Goal: Task Accomplishment & Management: Manage account settings

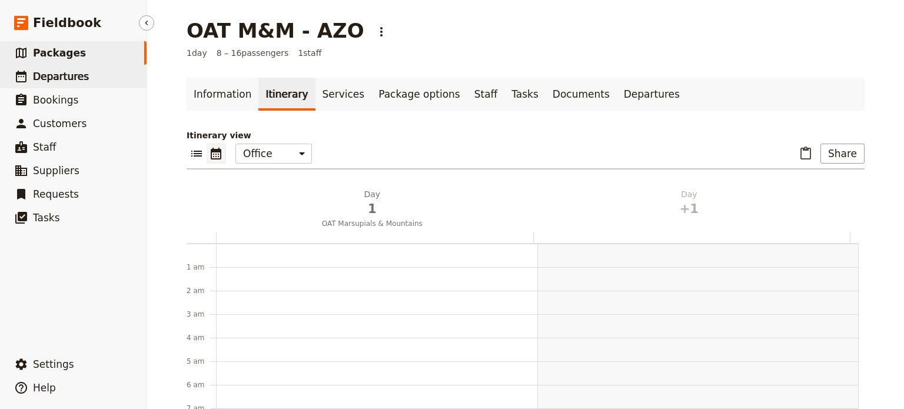
scroll to position [153, 0]
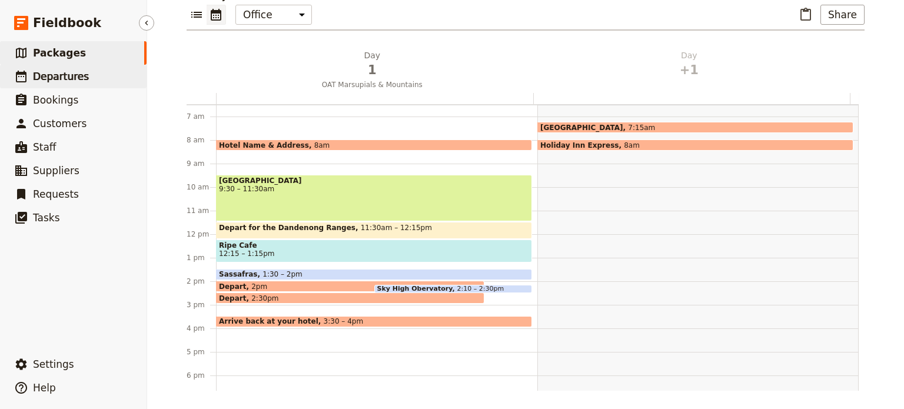
click at [31, 72] on link "​ Departures" at bounding box center [73, 77] width 146 height 24
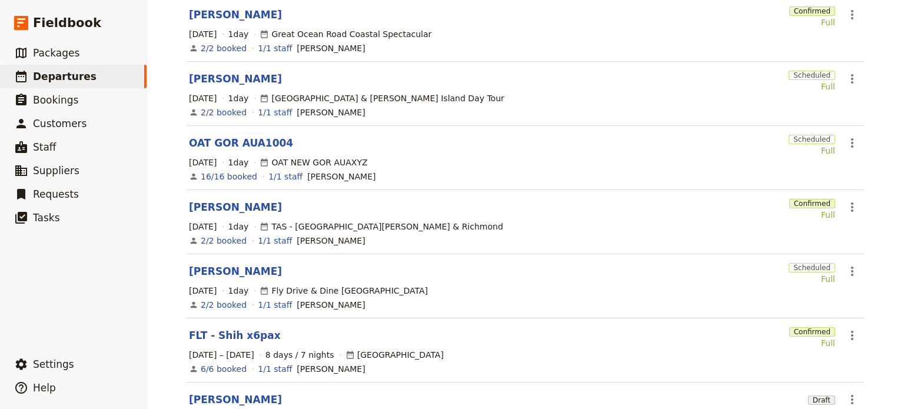
scroll to position [336, 0]
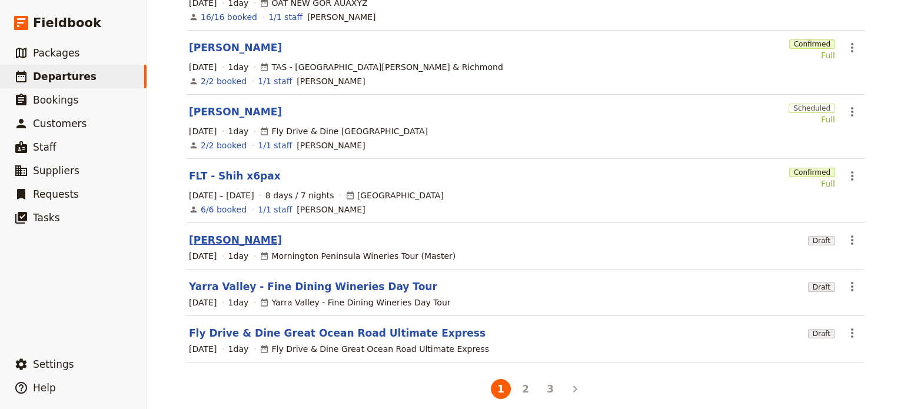
click at [209, 233] on link "[PERSON_NAME]" at bounding box center [235, 240] width 93 height 14
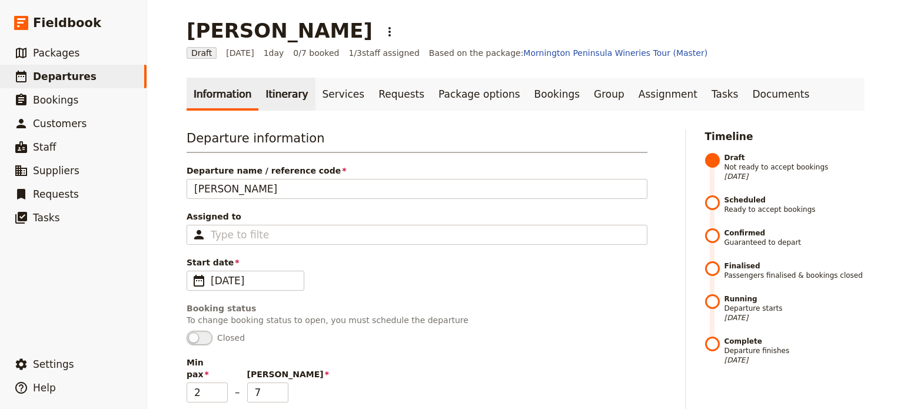
click at [258, 95] on link "Itinerary" at bounding box center [286, 94] width 56 height 33
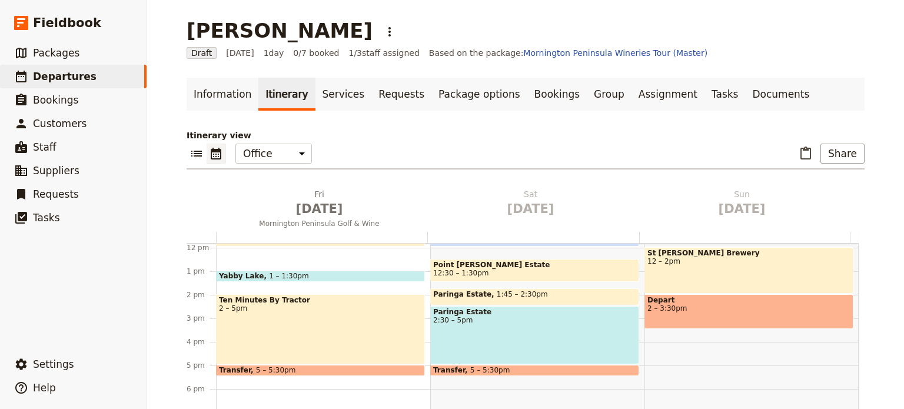
scroll to position [139, 0]
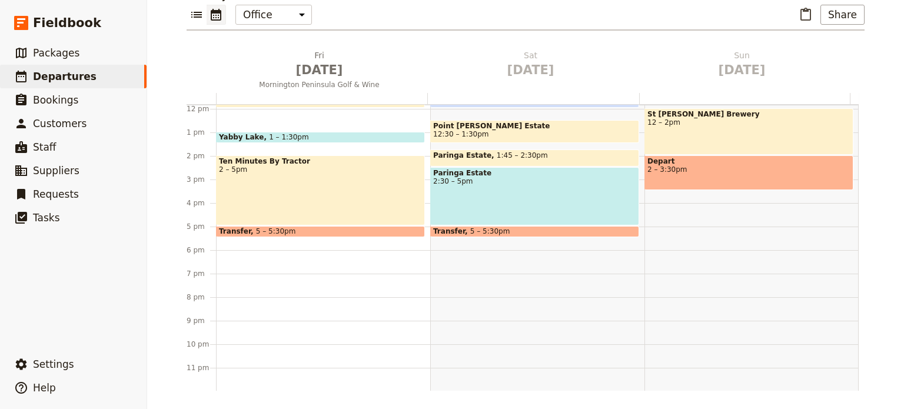
click at [473, 228] on span "5 – 5:30pm" at bounding box center [490, 231] width 40 height 8
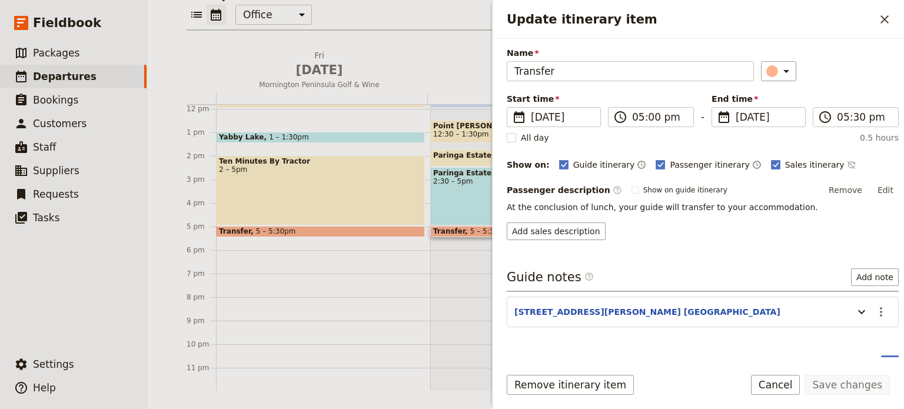
scroll to position [57, 0]
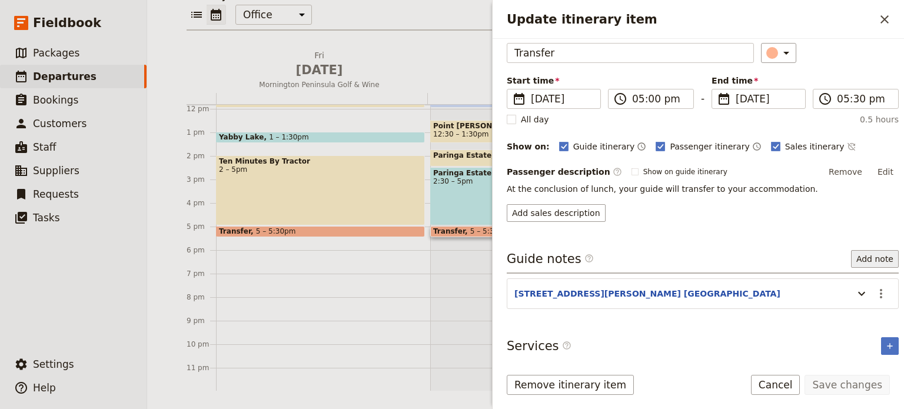
click at [865, 261] on button "Add note" at bounding box center [875, 259] width 48 height 18
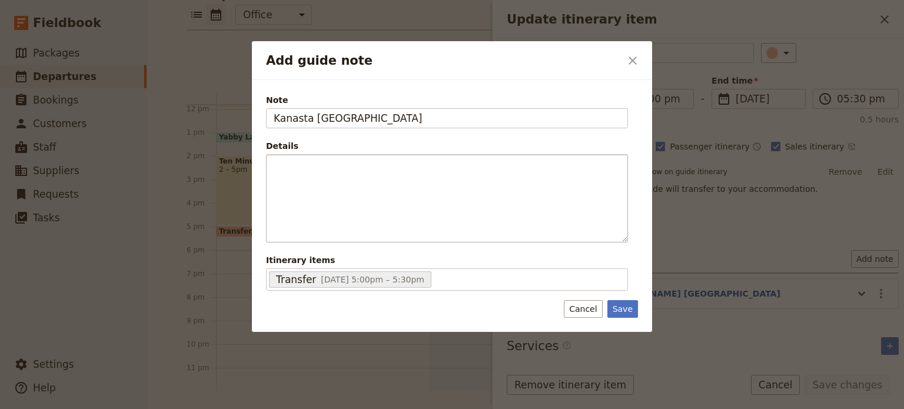
type input "Kanasta [GEOGRAPHIC_DATA]"
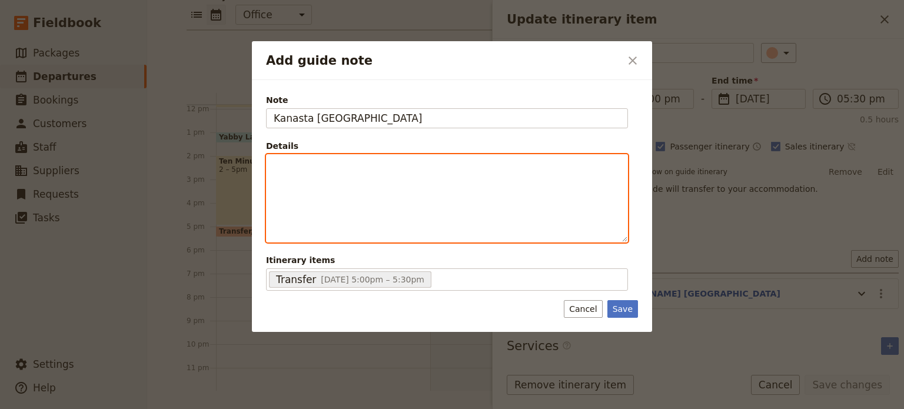
click at [292, 169] on p "Add guide note" at bounding box center [447, 165] width 346 height 12
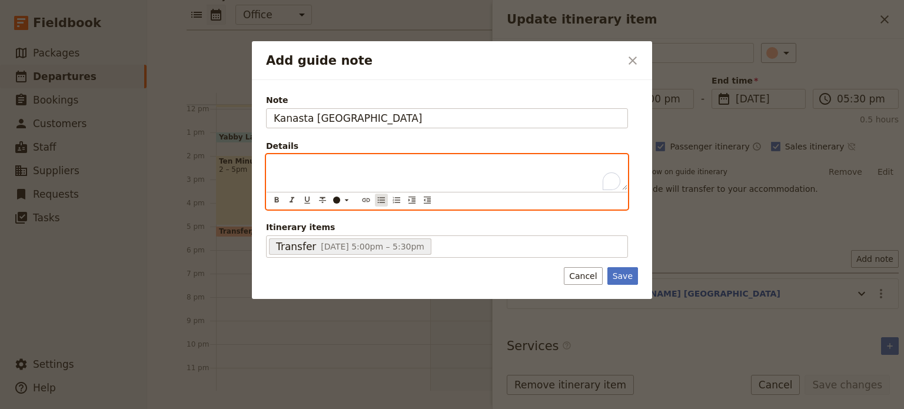
click at [379, 199] on icon "Bulleted list" at bounding box center [381, 200] width 7 height 6
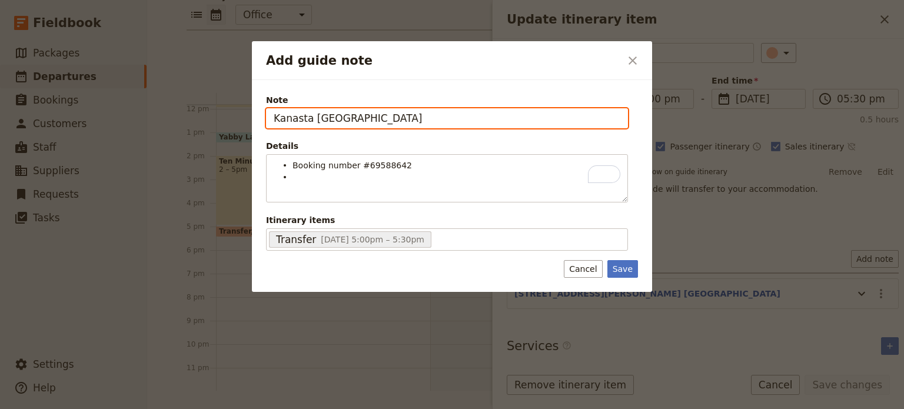
click at [485, 122] on input "Kanasta [GEOGRAPHIC_DATA]" at bounding box center [447, 118] width 362 height 20
type input "[GEOGRAPHIC_DATA] @ [STREET_ADDRESS][PERSON_NAME]"
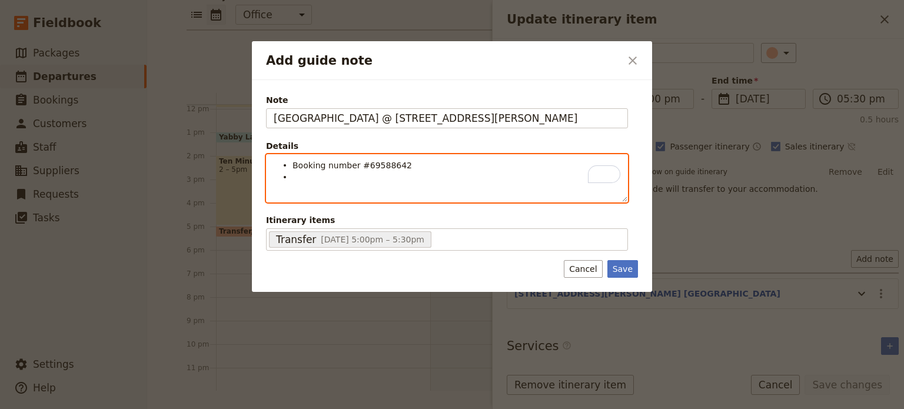
click at [374, 185] on div "Booking number #69588642" at bounding box center [446, 179] width 361 height 48
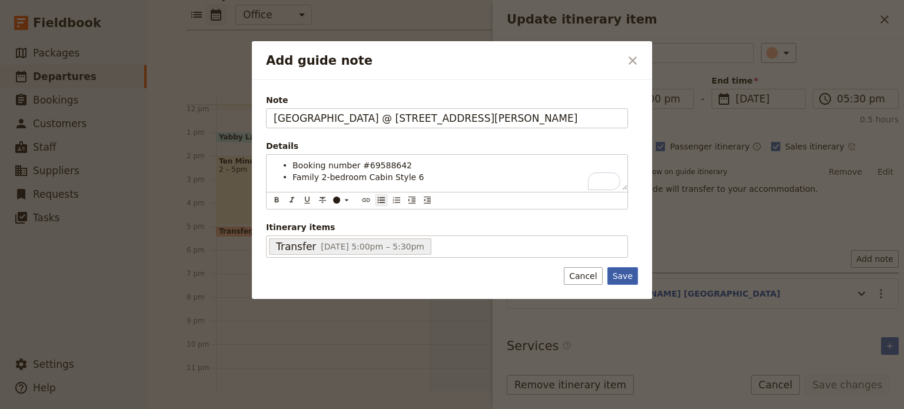
click at [631, 278] on button "Save" at bounding box center [622, 276] width 31 height 18
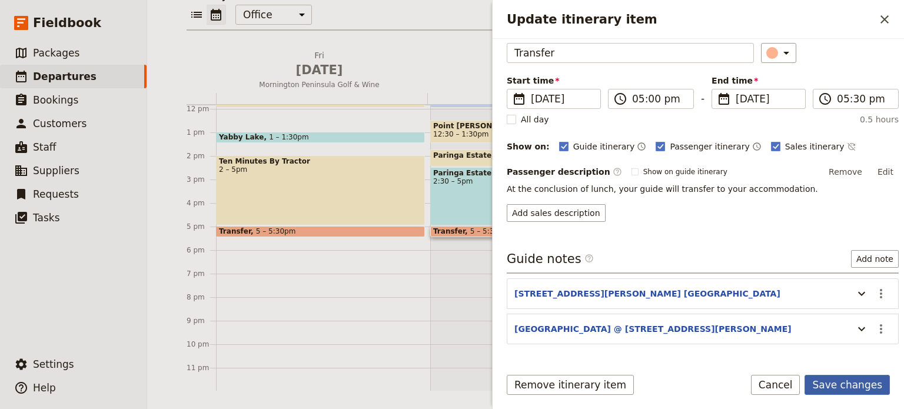
click at [825, 385] on button "Save changes" at bounding box center [846, 385] width 85 height 20
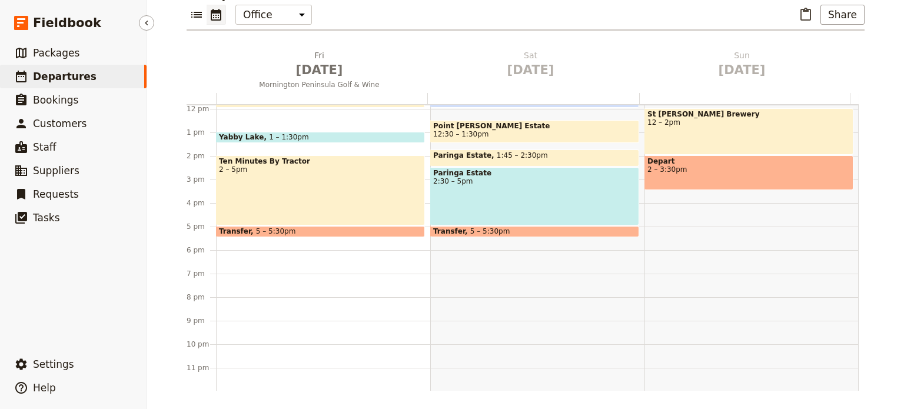
click at [54, 75] on span "Departures" at bounding box center [65, 77] width 64 height 12
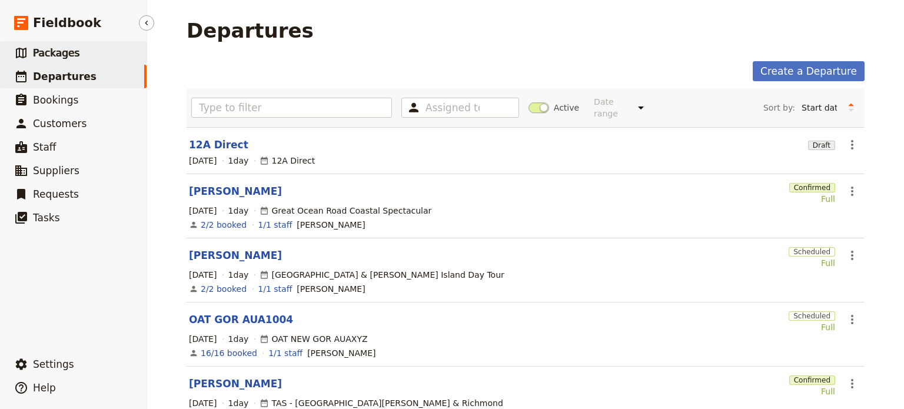
click at [68, 49] on span "Packages" at bounding box center [56, 53] width 46 height 12
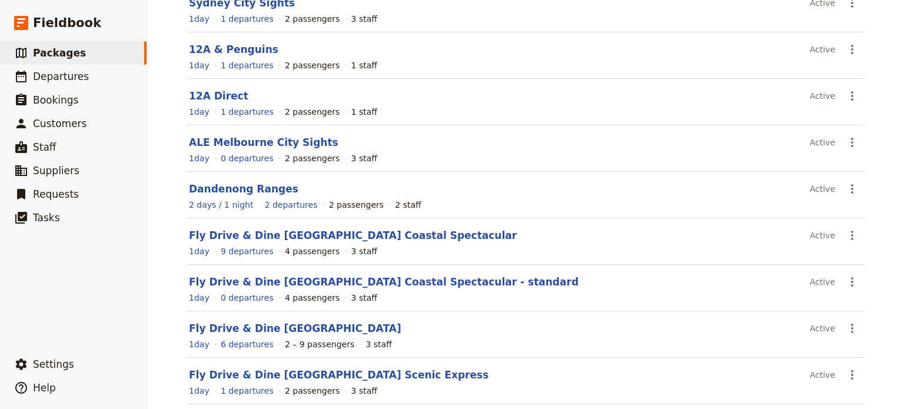
scroll to position [230, 0]
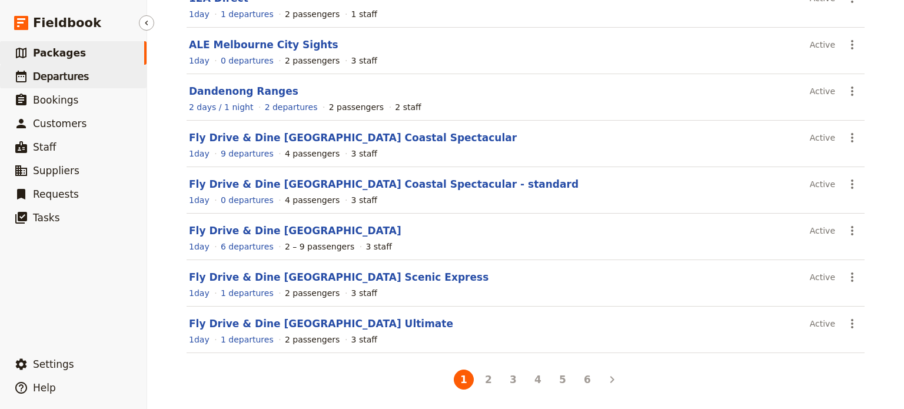
click at [60, 79] on span "Departures" at bounding box center [61, 77] width 56 height 12
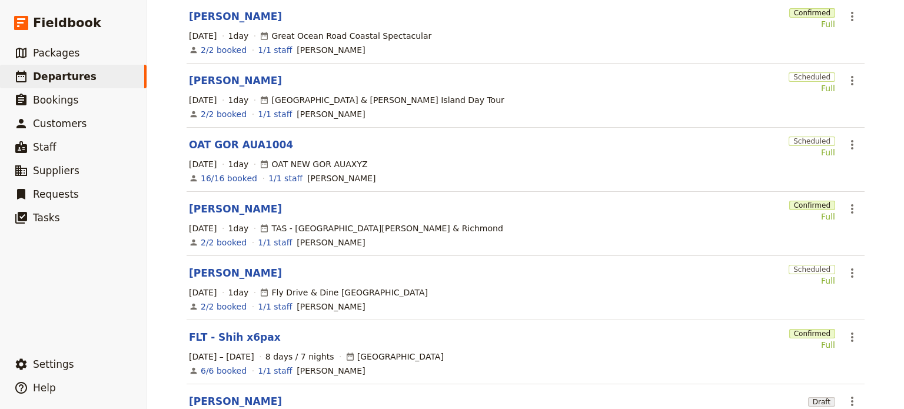
scroll to position [112, 0]
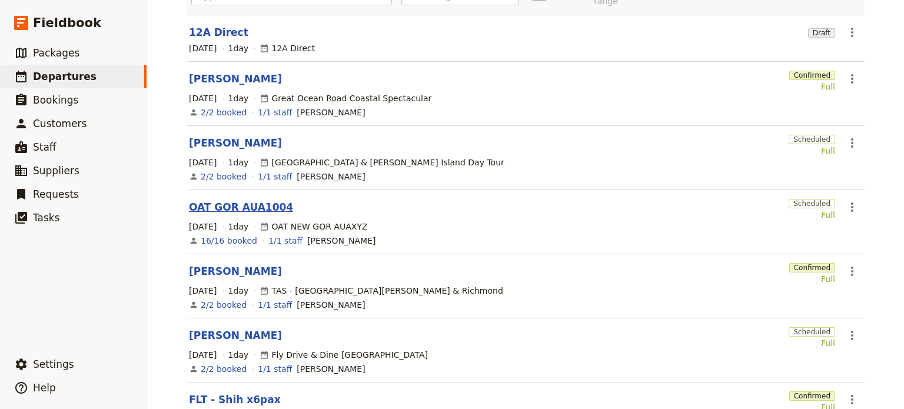
click at [229, 200] on link "OAT GOR AUA1004" at bounding box center [241, 207] width 104 height 14
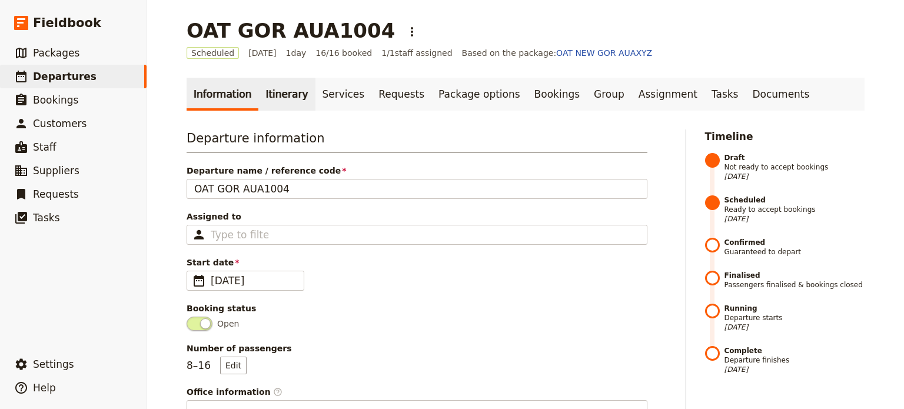
click at [258, 94] on link "Itinerary" at bounding box center [286, 94] width 56 height 33
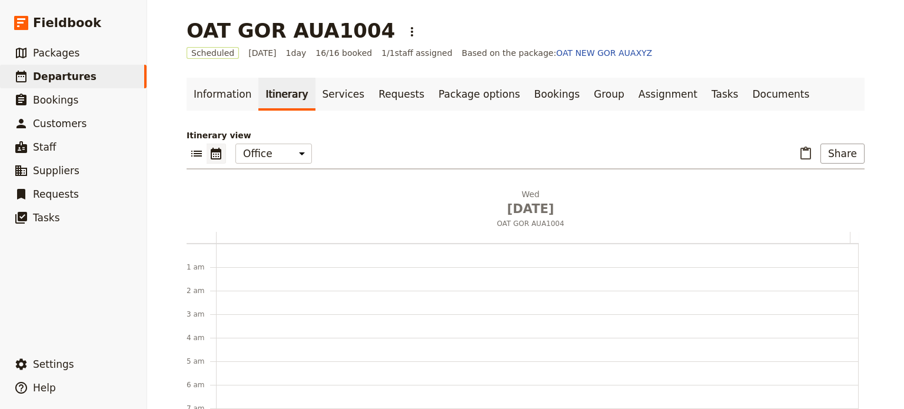
scroll to position [153, 0]
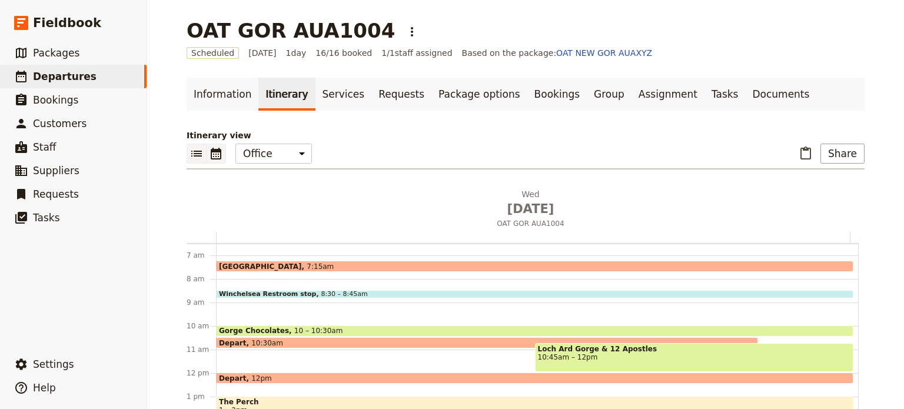
click at [194, 146] on button "​" at bounding box center [196, 154] width 20 height 20
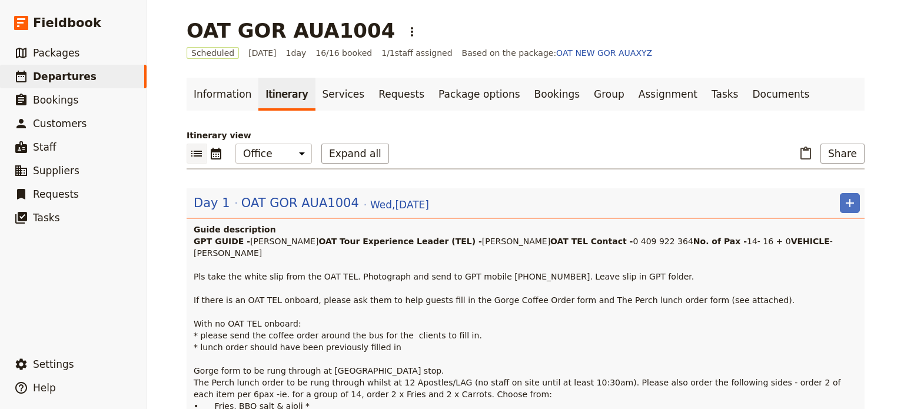
scroll to position [118, 0]
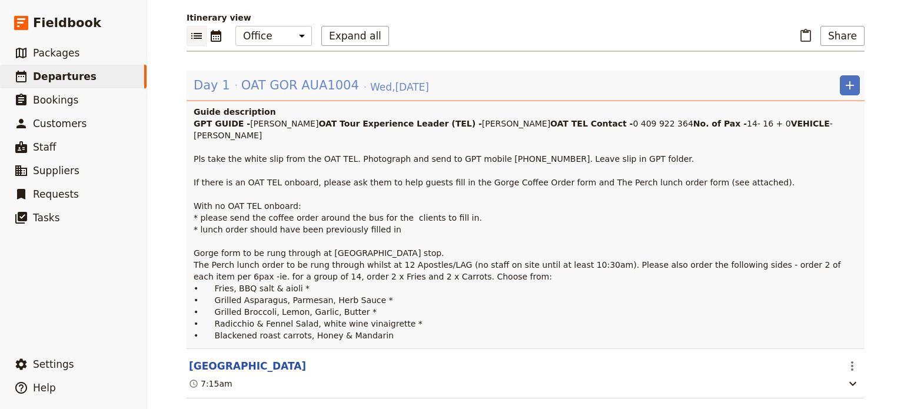
click at [282, 88] on span "OAT GOR AUA1004" at bounding box center [300, 85] width 118 height 18
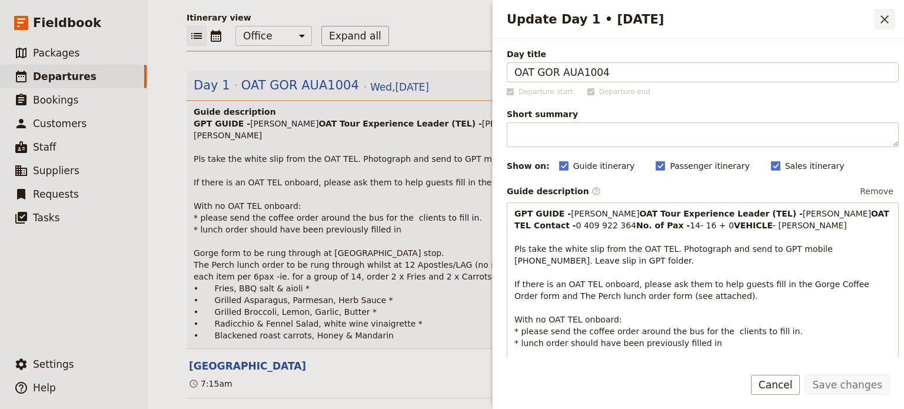
click at [889, 24] on icon "Close drawer" at bounding box center [884, 19] width 14 height 14
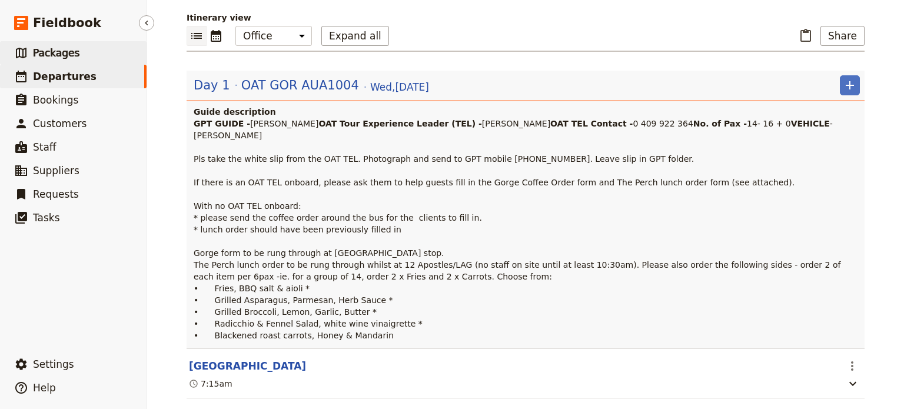
click at [33, 54] on span "Packages" at bounding box center [56, 53] width 46 height 12
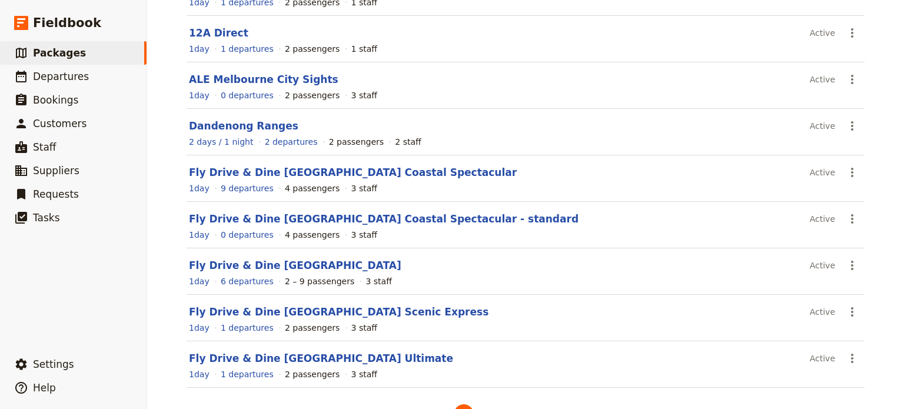
scroll to position [230, 0]
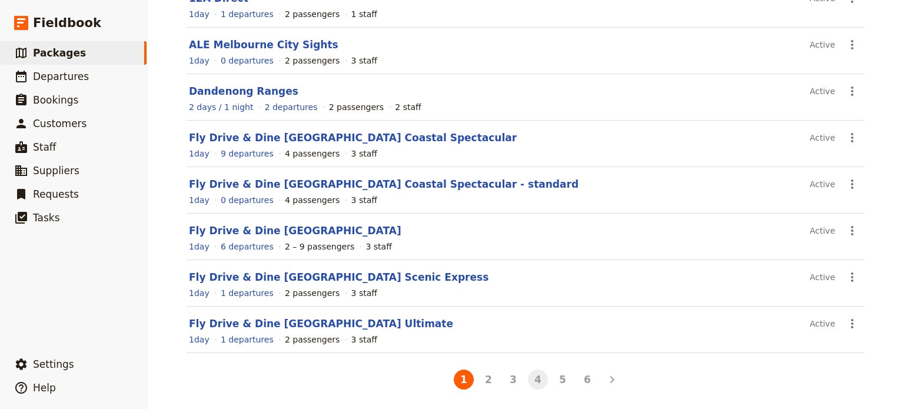
click at [528, 378] on button "4" at bounding box center [538, 379] width 20 height 20
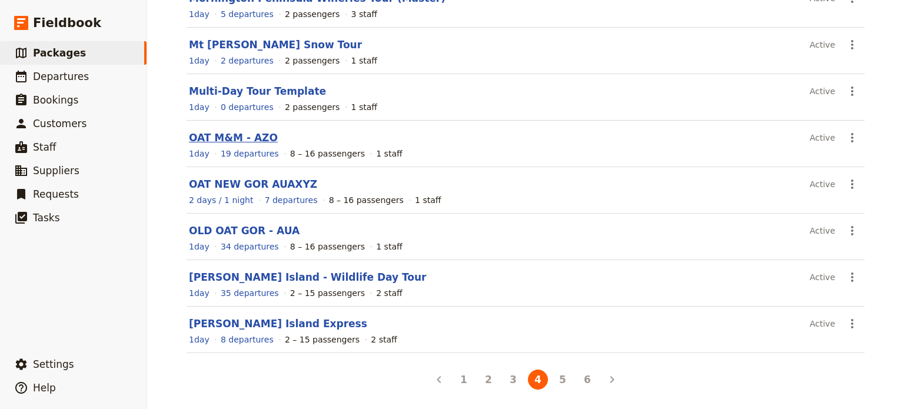
click at [234, 137] on link "OAT M&M - AZO" at bounding box center [233, 138] width 89 height 12
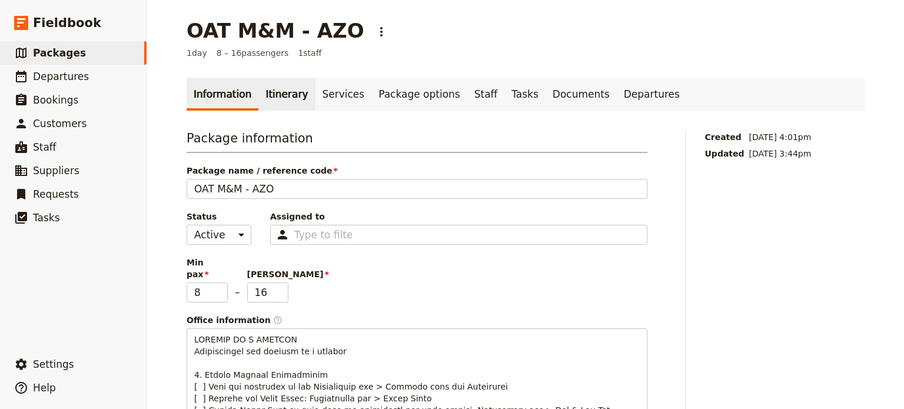
click at [276, 96] on link "Itinerary" at bounding box center [286, 94] width 56 height 33
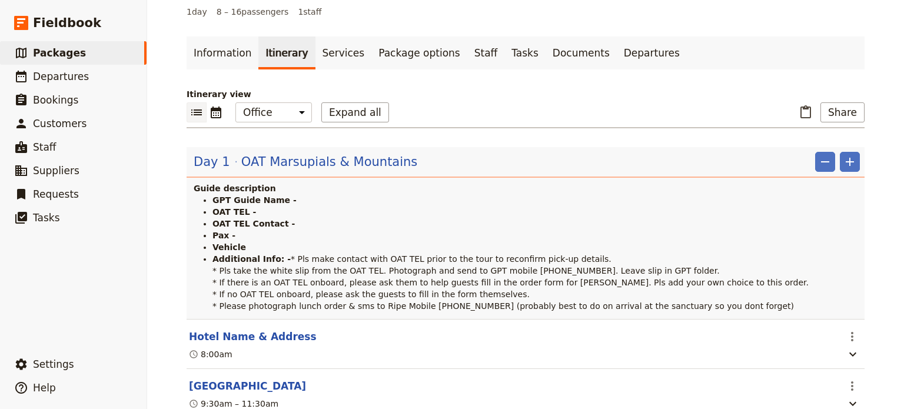
scroll to position [59, 0]
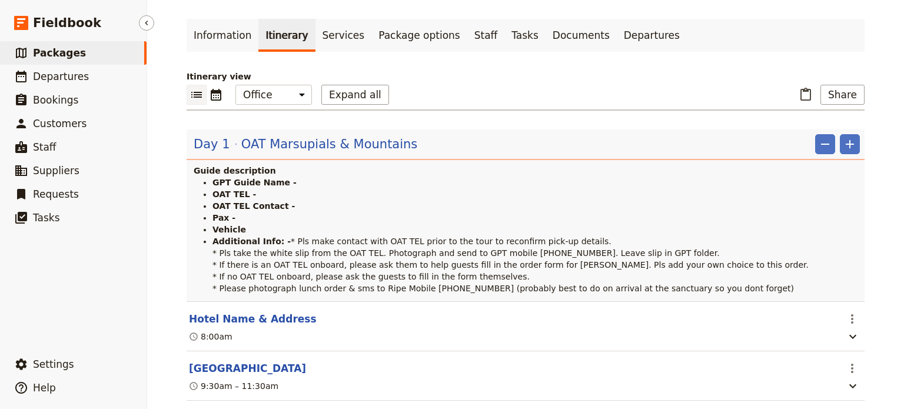
click at [59, 57] on span "Packages" at bounding box center [59, 53] width 53 height 12
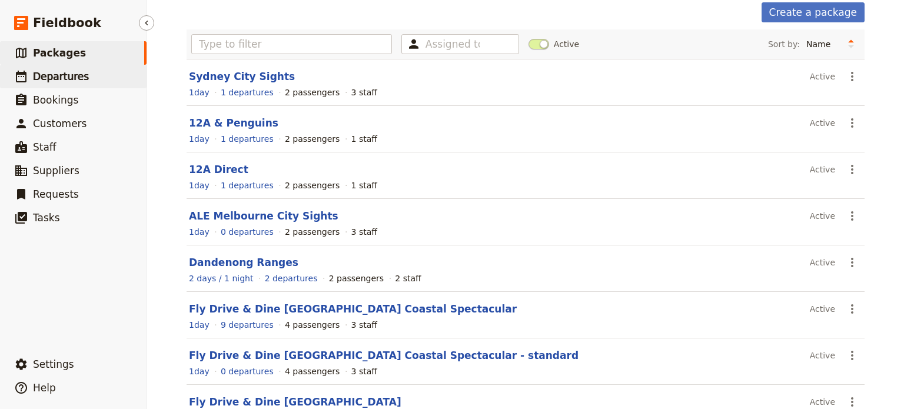
click at [42, 76] on span "Departures" at bounding box center [61, 77] width 56 height 12
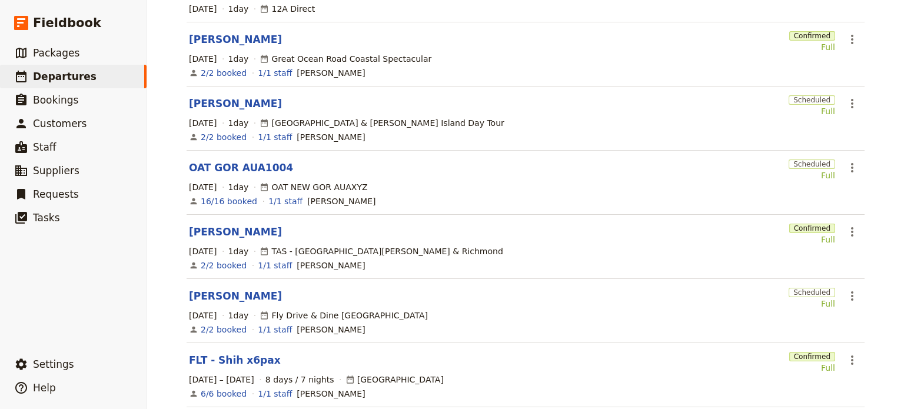
scroll to position [336, 0]
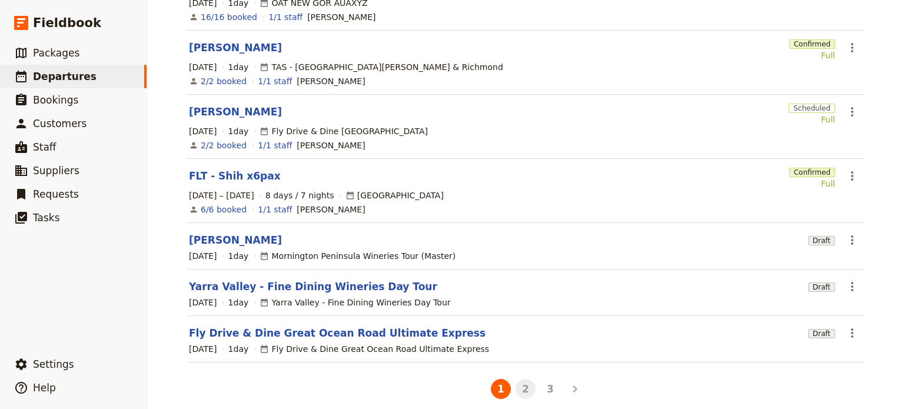
click at [524, 384] on button "2" at bounding box center [525, 389] width 20 height 20
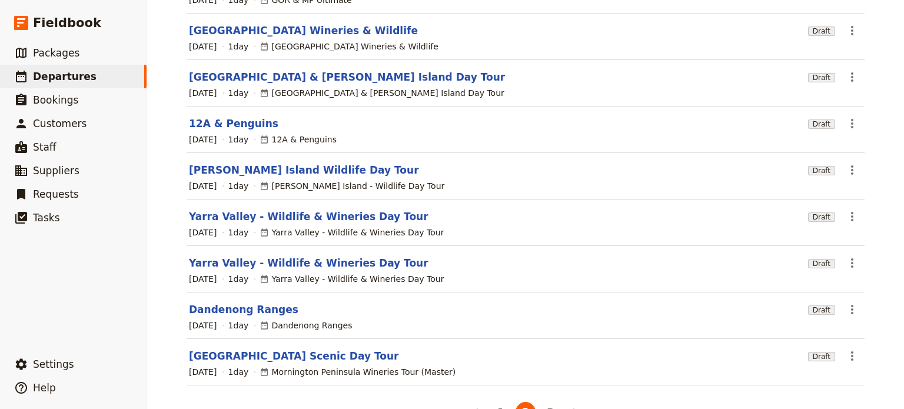
scroll to position [230, 0]
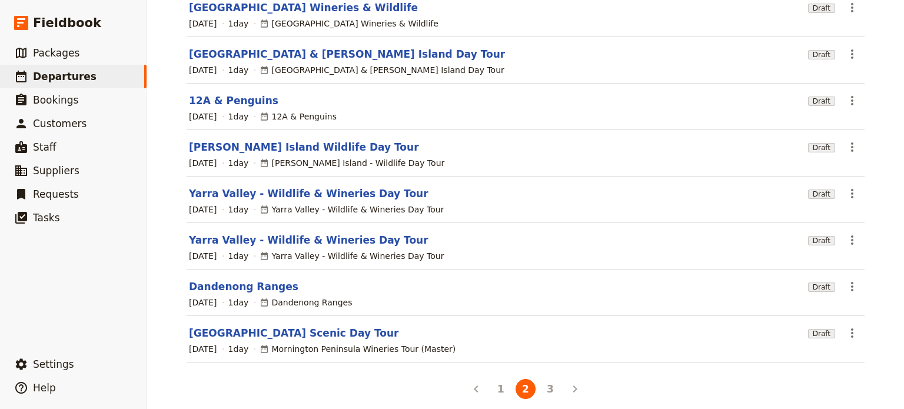
click at [550, 379] on button "3" at bounding box center [550, 389] width 20 height 20
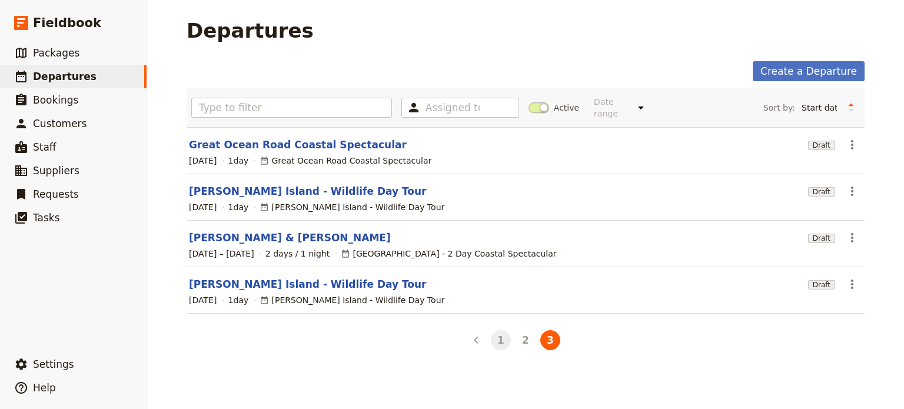
click at [496, 330] on button "1" at bounding box center [501, 340] width 20 height 20
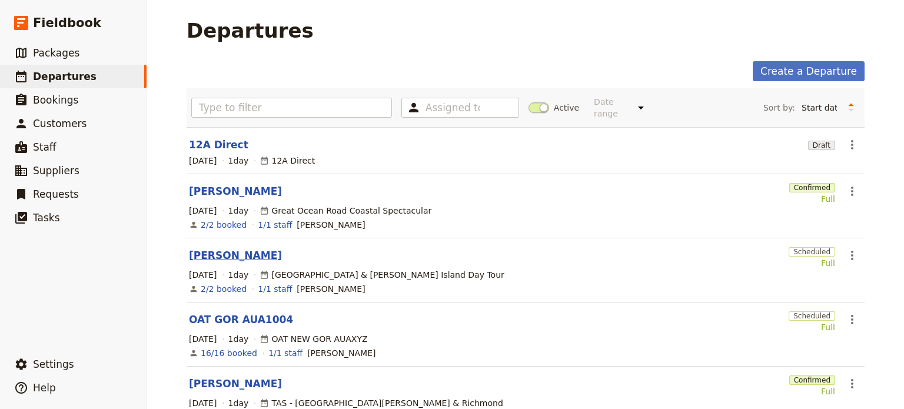
click at [219, 248] on link "[PERSON_NAME]" at bounding box center [235, 255] width 93 height 14
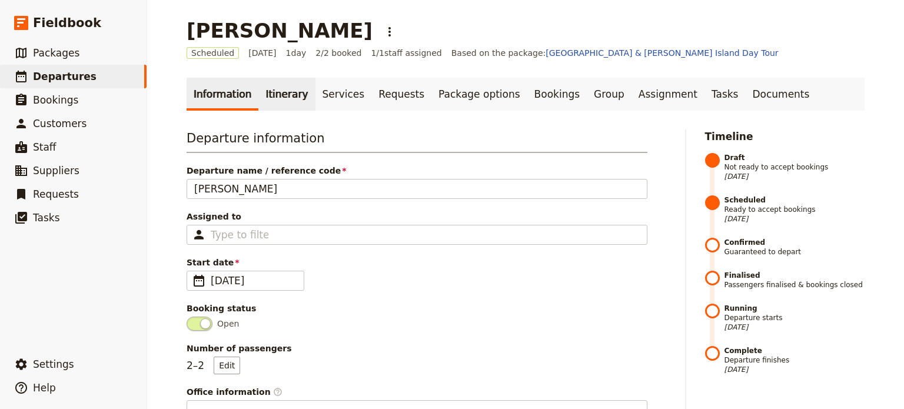
click at [284, 94] on link "Itinerary" at bounding box center [286, 94] width 56 height 33
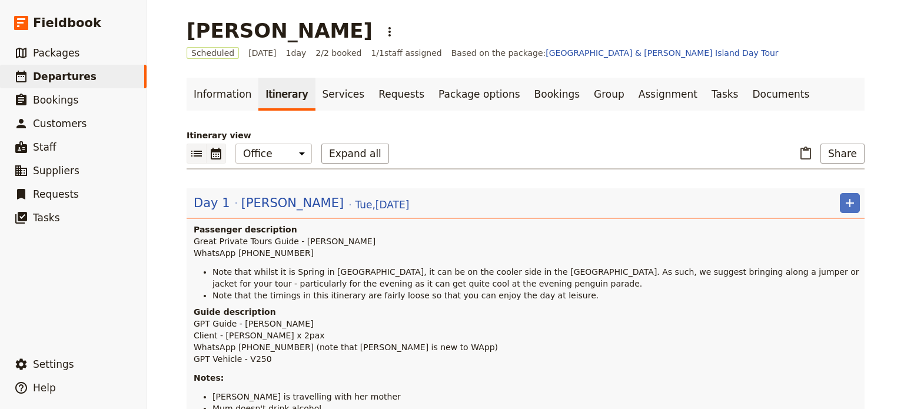
click at [214, 152] on icon "Calendar view" at bounding box center [216, 153] width 14 height 14
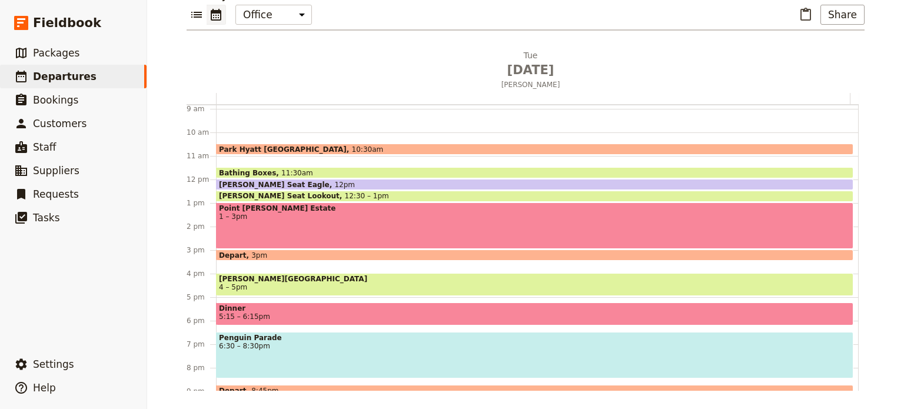
scroll to position [271, 0]
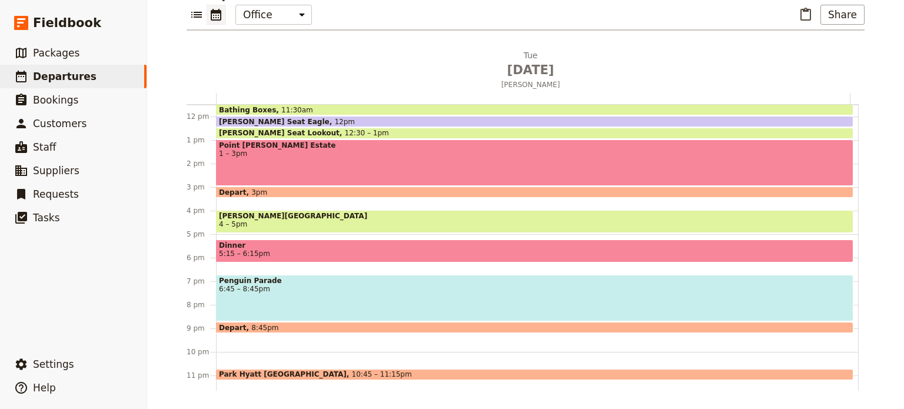
click at [278, 248] on span "Dinner" at bounding box center [534, 245] width 631 height 8
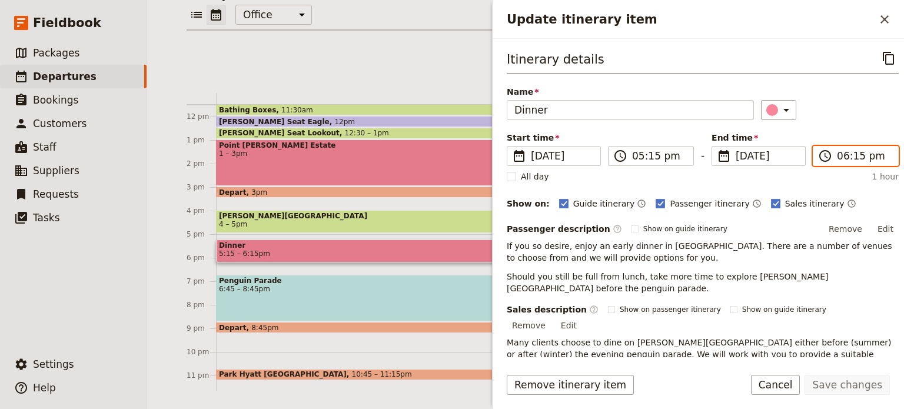
click at [848, 156] on input "06:15 pm" at bounding box center [864, 156] width 54 height 14
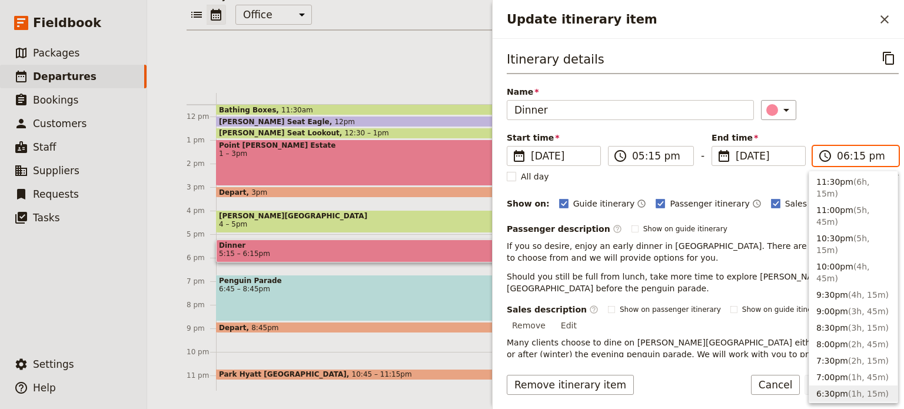
click at [828, 385] on button "6:30pm ( 1h, 15m )" at bounding box center [853, 393] width 88 height 16
type input "06:30 pm"
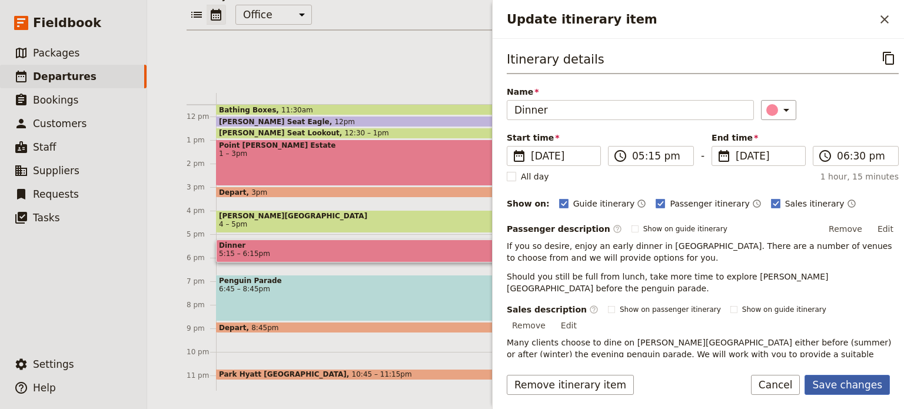
click at [840, 388] on button "Save changes" at bounding box center [846, 385] width 85 height 20
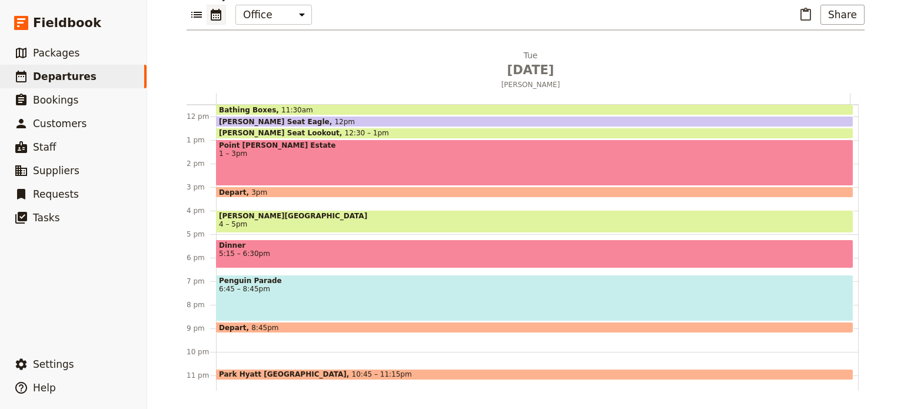
click at [252, 218] on span "[PERSON_NAME][GEOGRAPHIC_DATA]" at bounding box center [534, 216] width 631 height 8
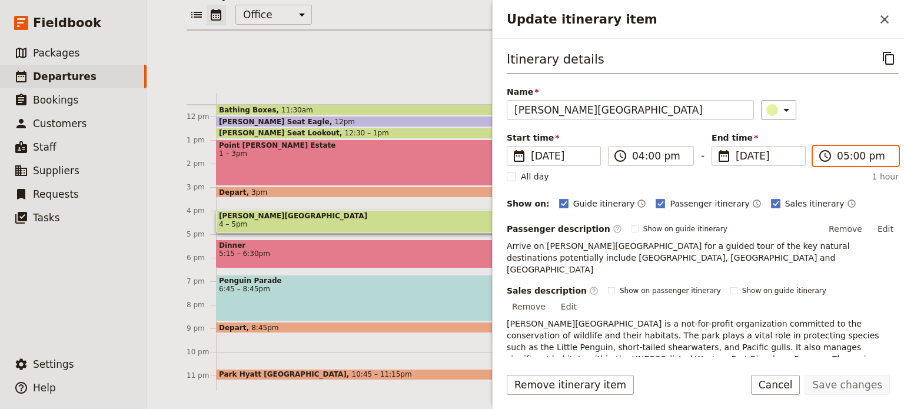
click at [838, 157] on input "05:00 pm" at bounding box center [864, 156] width 54 height 14
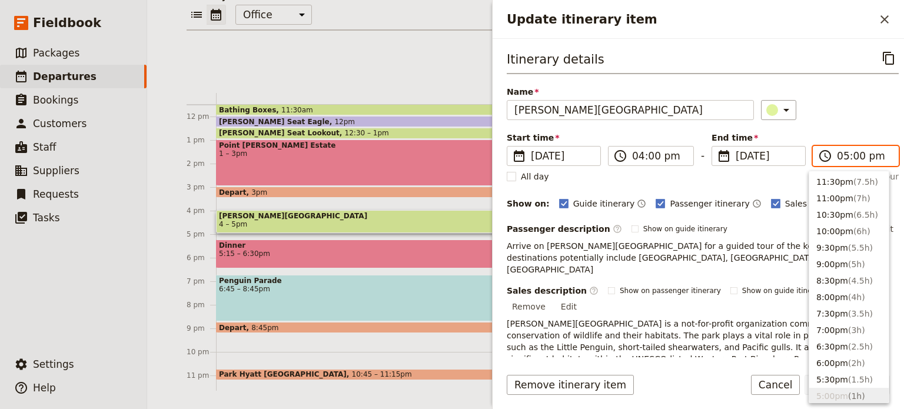
scroll to position [216, 0]
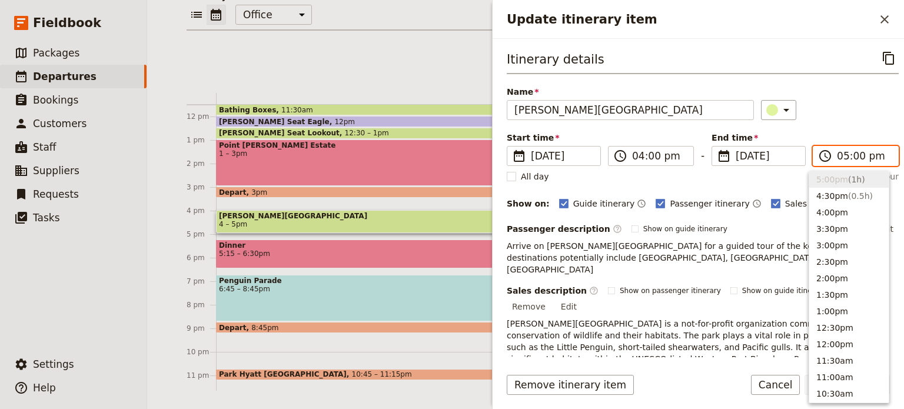
click at [852, 155] on input "05:00 pm" at bounding box center [864, 156] width 54 height 14
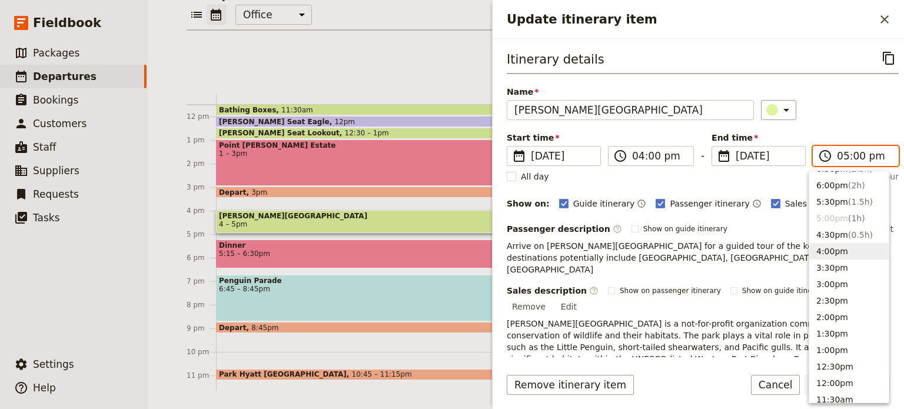
scroll to position [158, 0]
drag, startPoint x: 847, startPoint y: 223, endPoint x: 847, endPoint y: 204, distance: 18.8
click at [848, 223] on span "( 1.5h )" at bounding box center [860, 221] width 25 height 9
type input "05:30 pm"
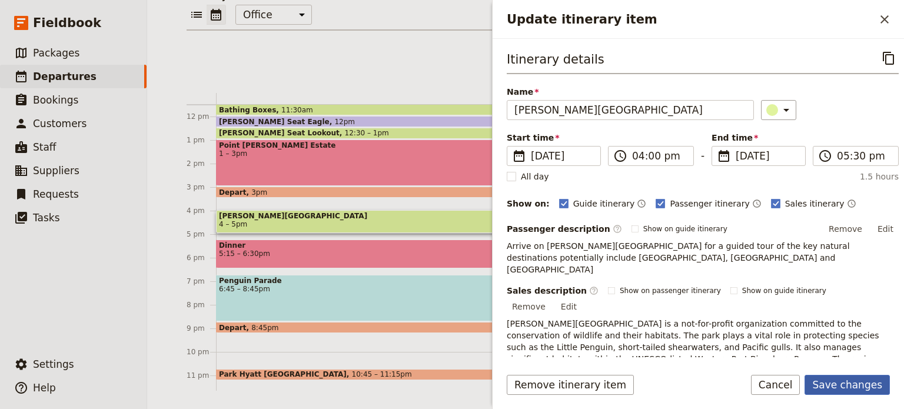
click at [843, 389] on button "Save changes" at bounding box center [846, 385] width 85 height 20
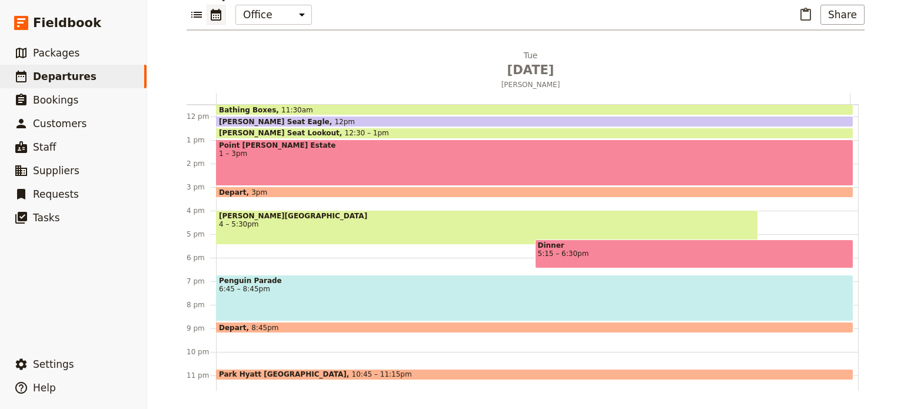
click at [651, 249] on span "5:15 – 6:30pm" at bounding box center [694, 253] width 313 height 8
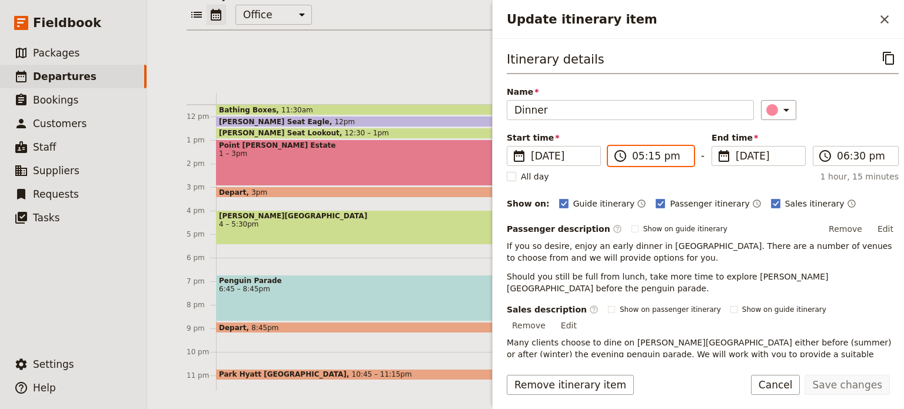
drag, startPoint x: 649, startPoint y: 159, endPoint x: 654, endPoint y: 155, distance: 6.7
click at [650, 159] on input "05:15 pm" at bounding box center [659, 156] width 54 height 14
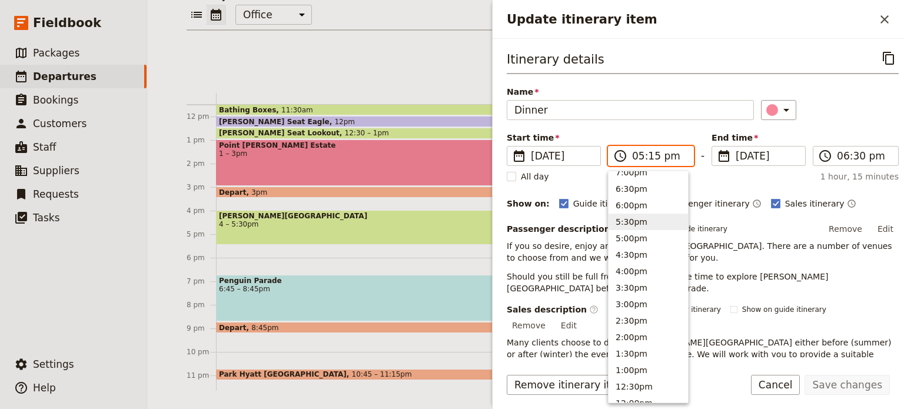
click at [637, 223] on button "5:30pm" at bounding box center [647, 222] width 79 height 16
type input "05:30 pm"
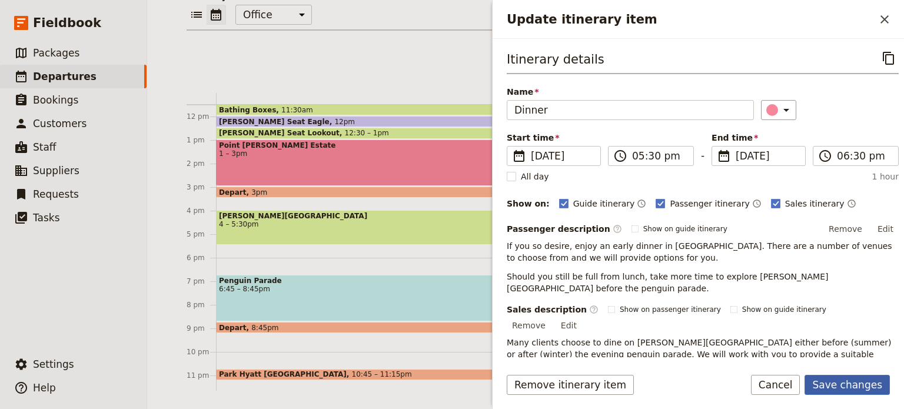
click at [846, 378] on button "Save changes" at bounding box center [846, 385] width 85 height 20
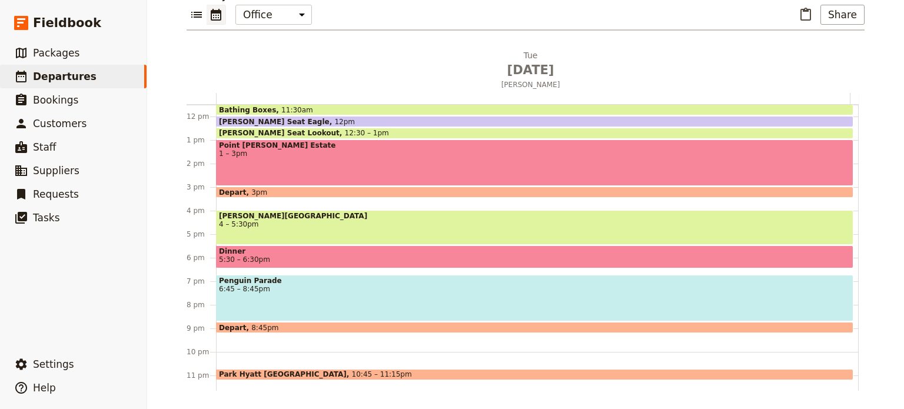
click at [304, 293] on div "Penguin Parade 6:45 – 8:45pm" at bounding box center [534, 298] width 637 height 46
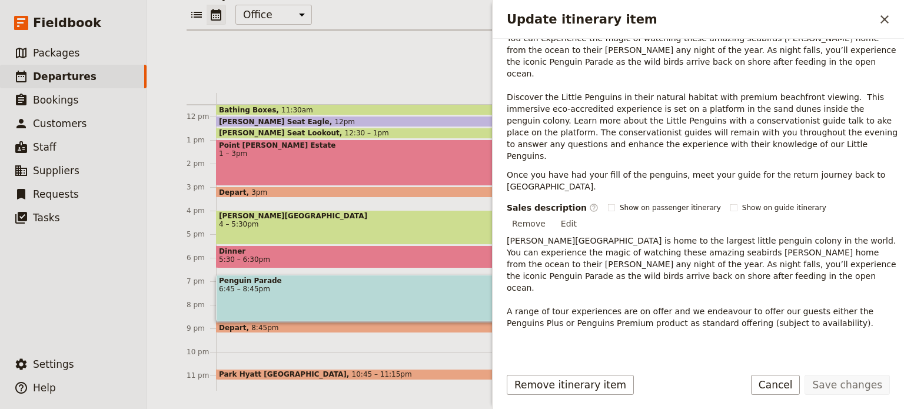
scroll to position [266, 0]
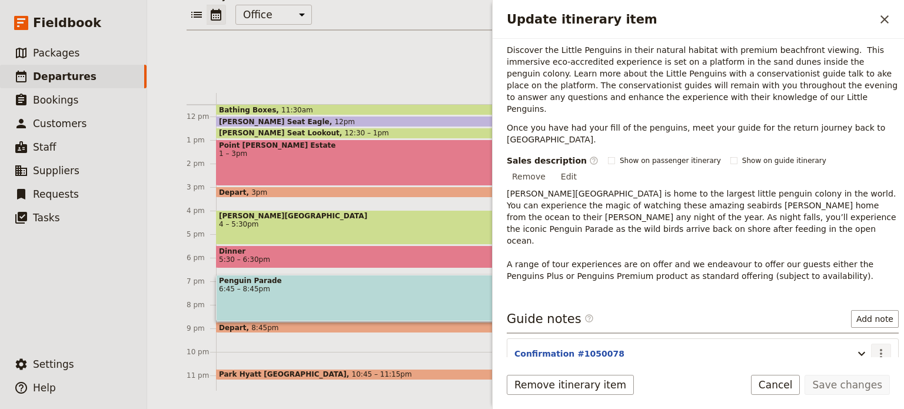
click at [874, 346] on icon "Actions" at bounding box center [881, 353] width 14 height 14
click at [857, 311] on span "Edit note" at bounding box center [837, 316] width 37 height 12
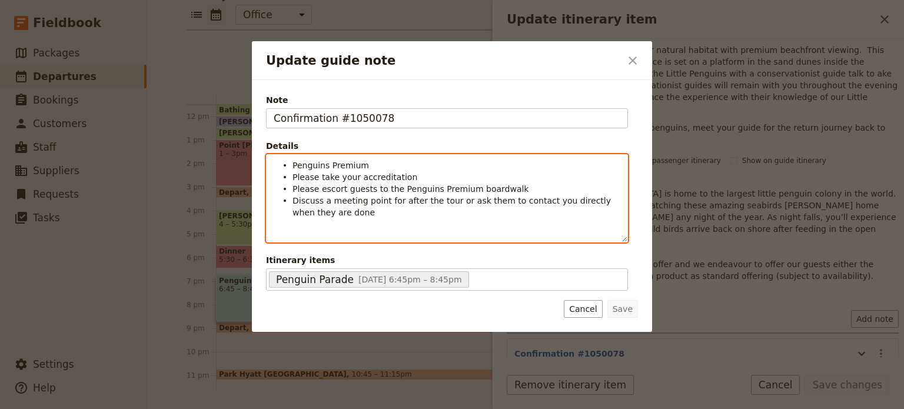
click at [375, 212] on li "Discuss a meeting point for after the tour or ask them to contact you directly …" at bounding box center [456, 206] width 328 height 24
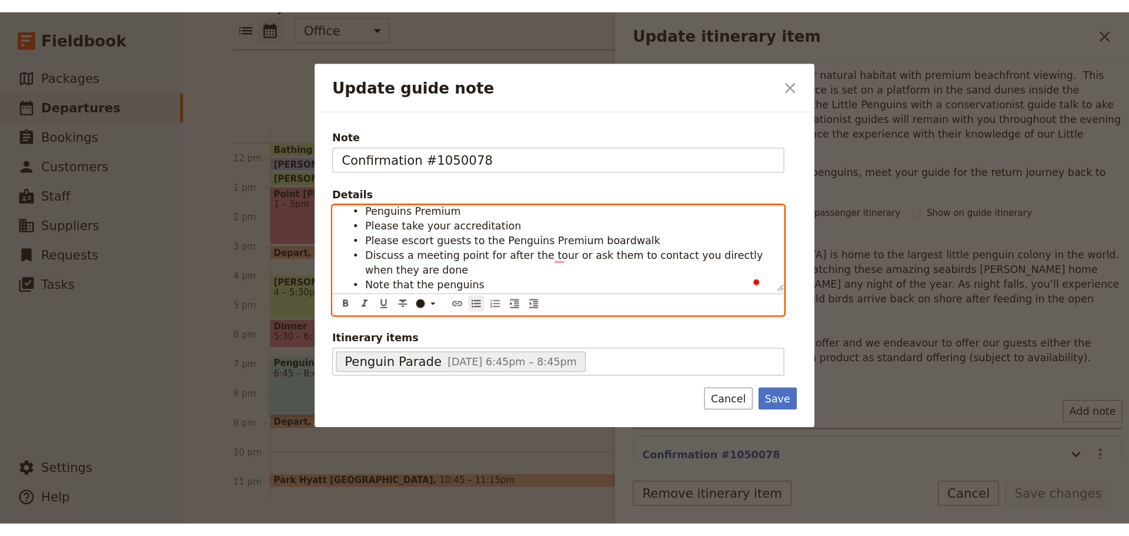
scroll to position [6, 0]
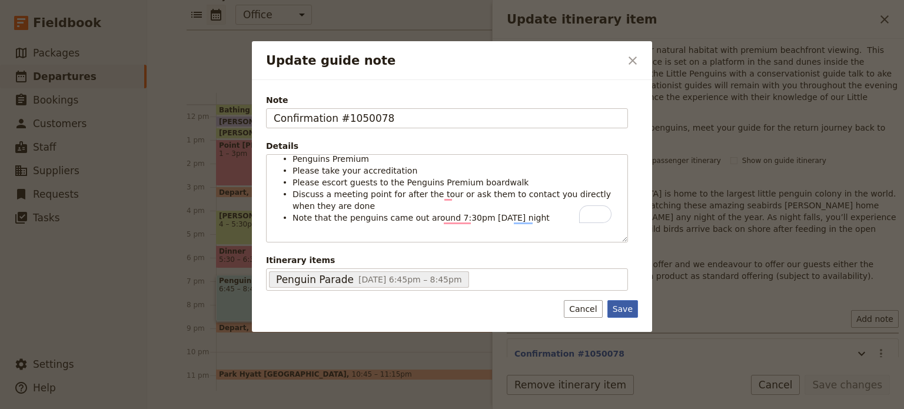
click at [626, 301] on button "Save" at bounding box center [622, 309] width 31 height 18
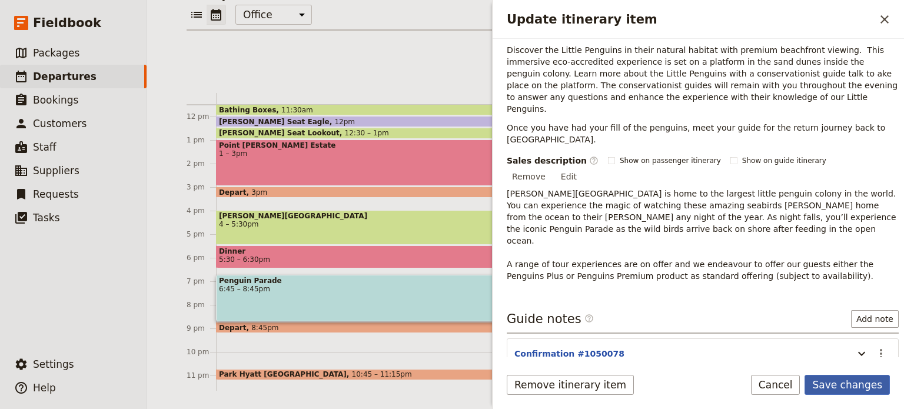
click at [842, 390] on button "Save changes" at bounding box center [846, 385] width 85 height 20
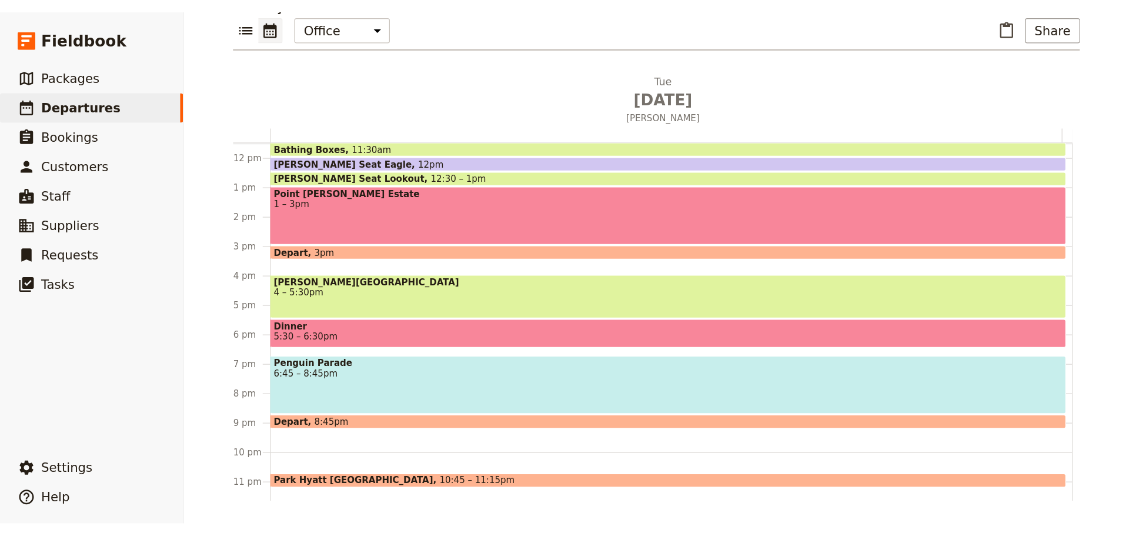
scroll to position [271, 0]
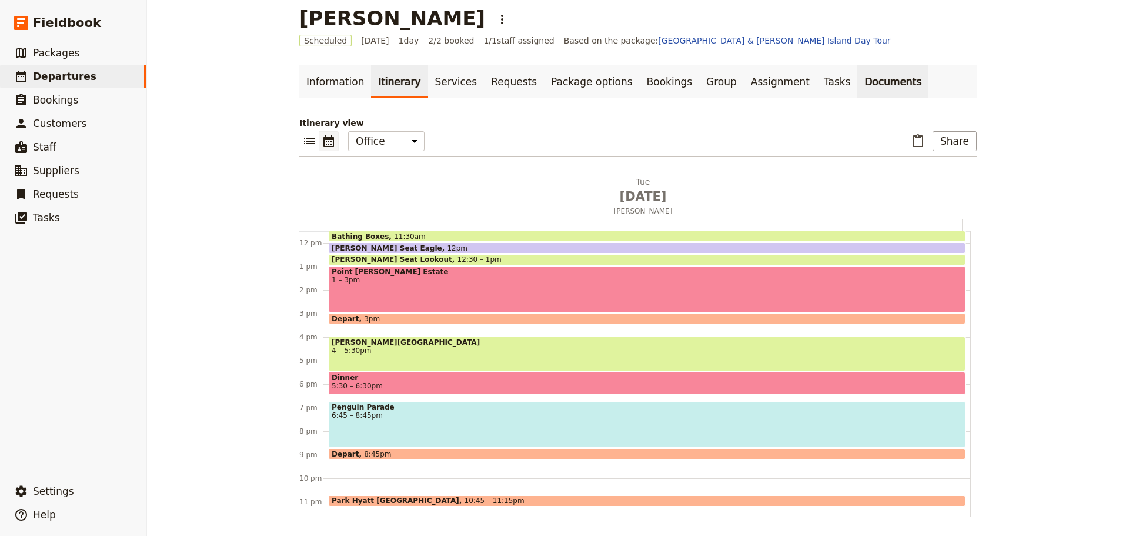
click at [858, 88] on link "Documents" at bounding box center [893, 81] width 71 height 33
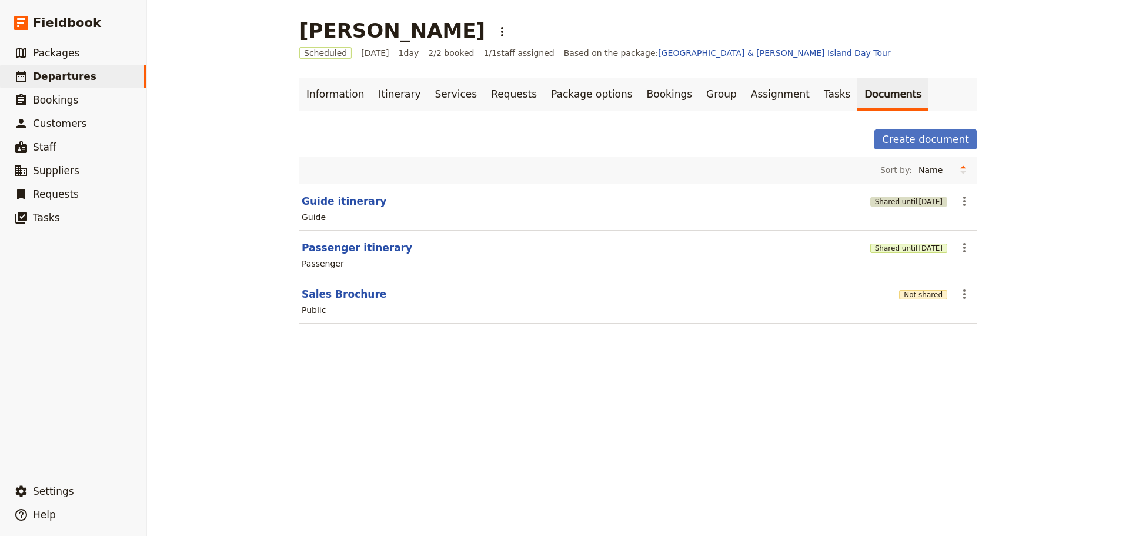
click at [903, 200] on span "[DATE]" at bounding box center [931, 201] width 24 height 9
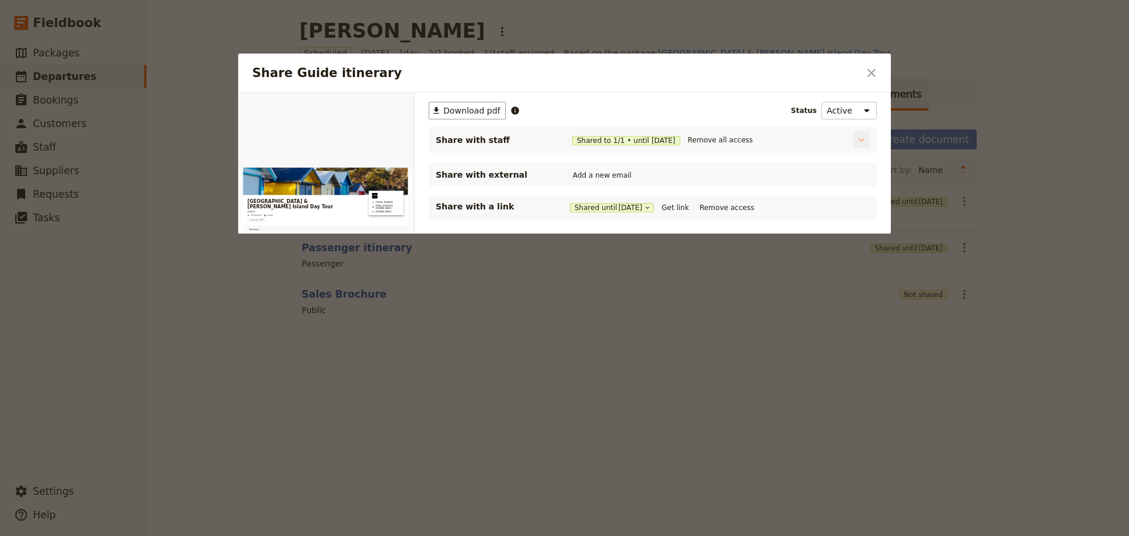
click at [857, 138] on icon "Share Guide itinerary" at bounding box center [862, 140] width 12 height 12
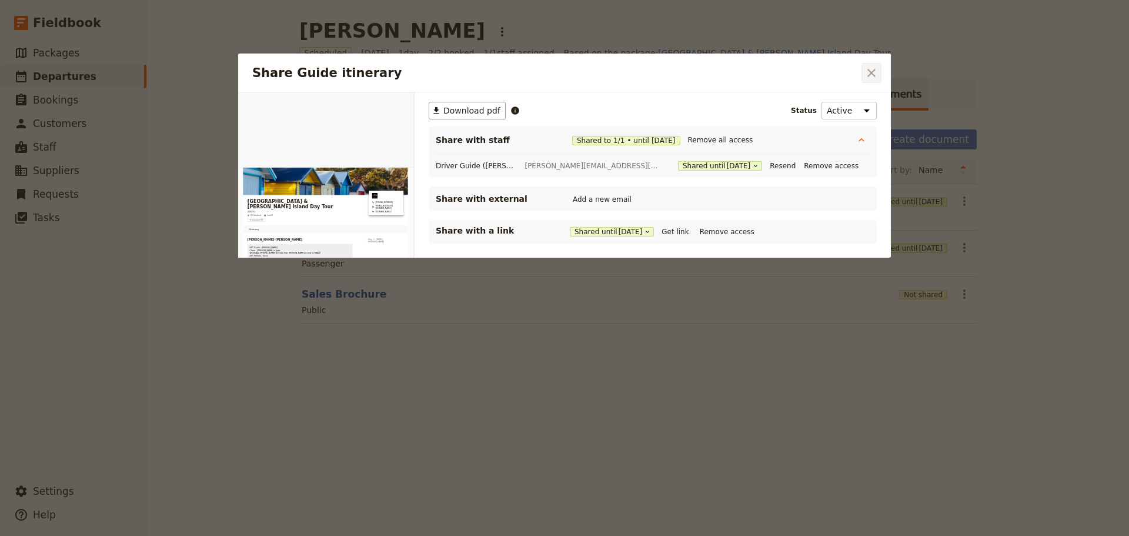
click at [871, 73] on icon "Close dialog" at bounding box center [872, 73] width 14 height 14
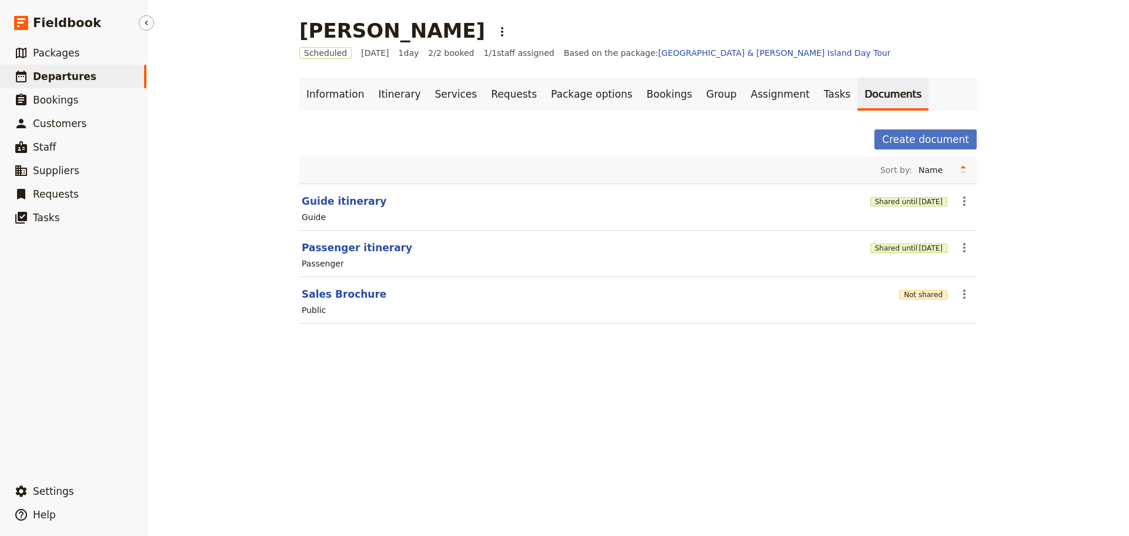
click at [91, 76] on link "​ Departures" at bounding box center [73, 77] width 146 height 24
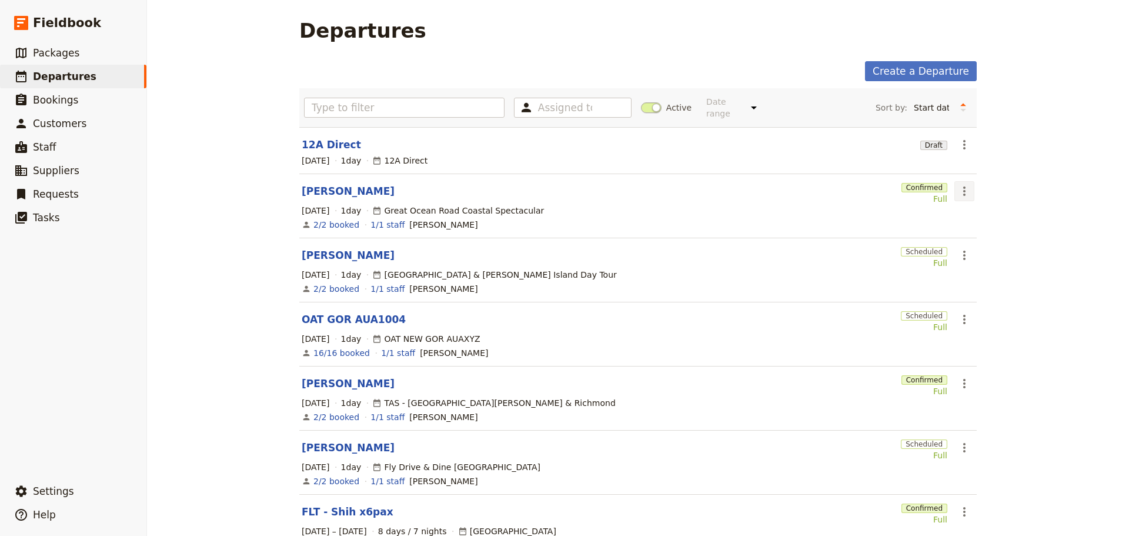
click at [903, 184] on icon "Actions" at bounding box center [965, 191] width 14 height 14
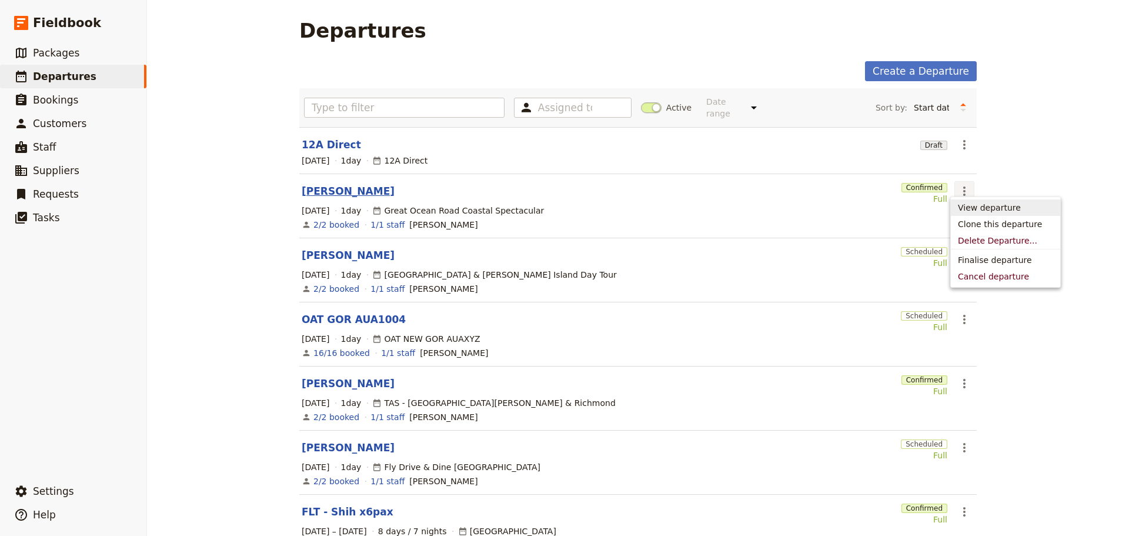
click at [313, 184] on link "[PERSON_NAME]" at bounding box center [348, 191] width 93 height 14
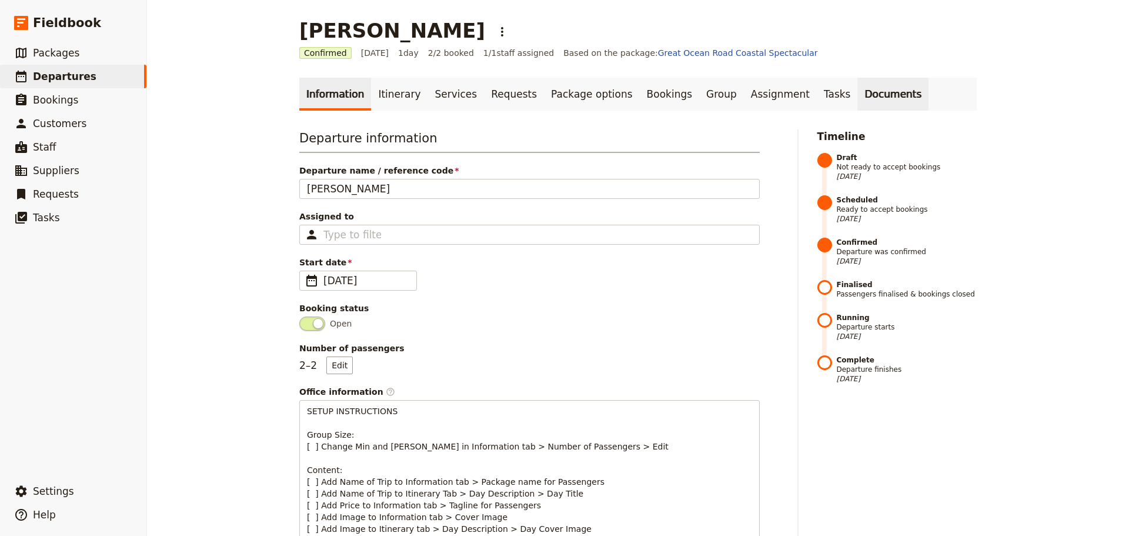
click at [858, 99] on link "Documents" at bounding box center [893, 94] width 71 height 33
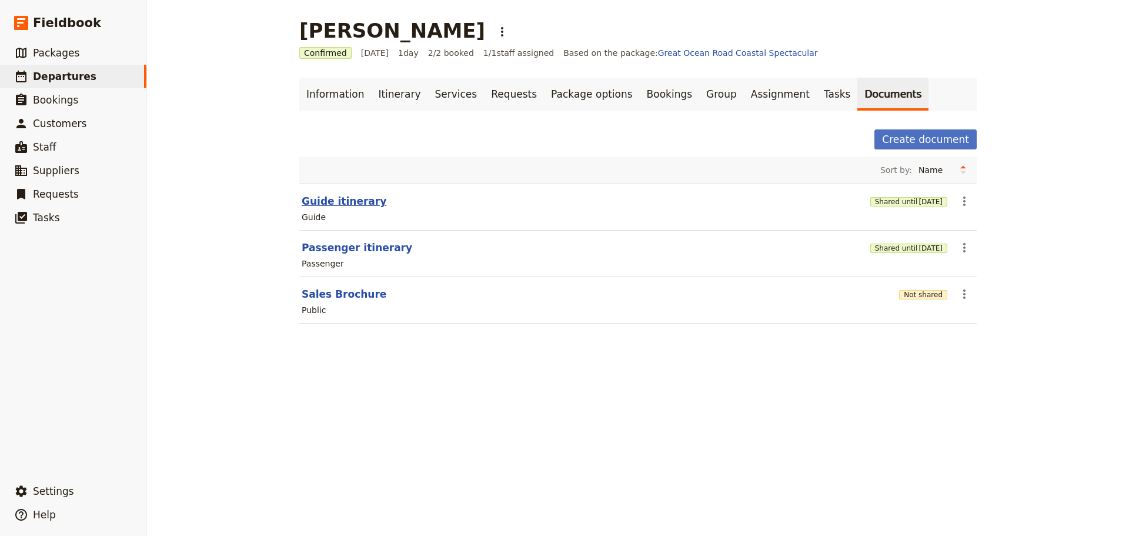
click at [327, 203] on button "Guide itinerary" at bounding box center [344, 201] width 85 height 14
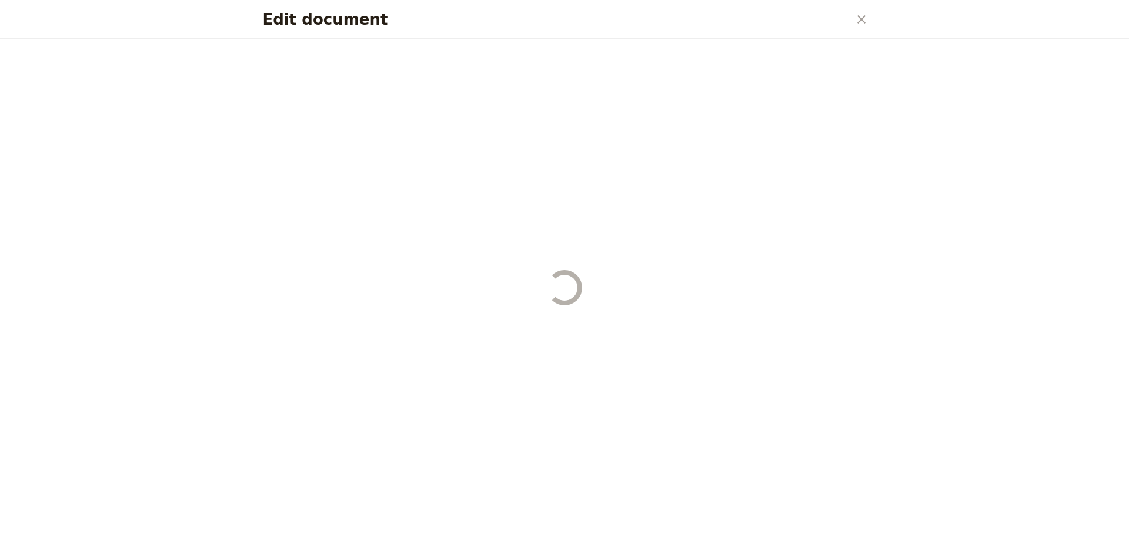
select select "STAFF"
select select "RUN_SHEET"
select select "DEFAULT"
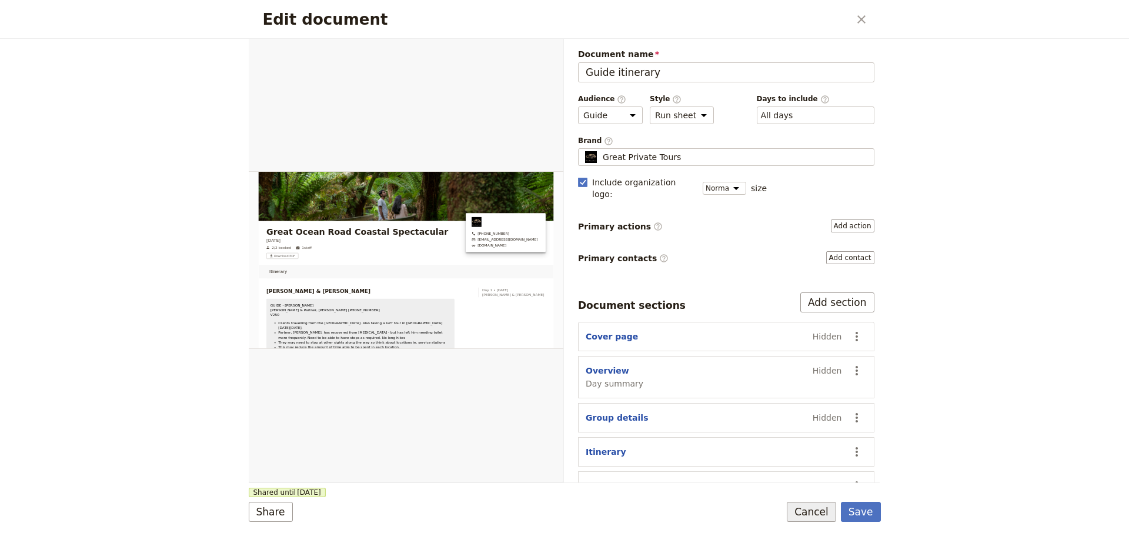
click at [829, 408] on button "Cancel" at bounding box center [811, 512] width 49 height 20
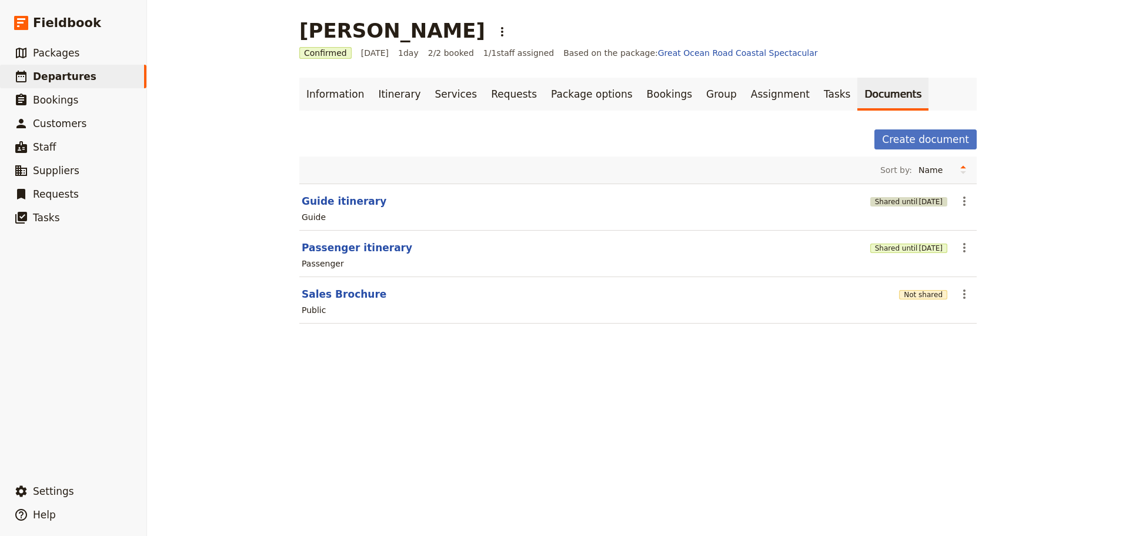
click at [903, 203] on span "[DATE]" at bounding box center [931, 201] width 24 height 9
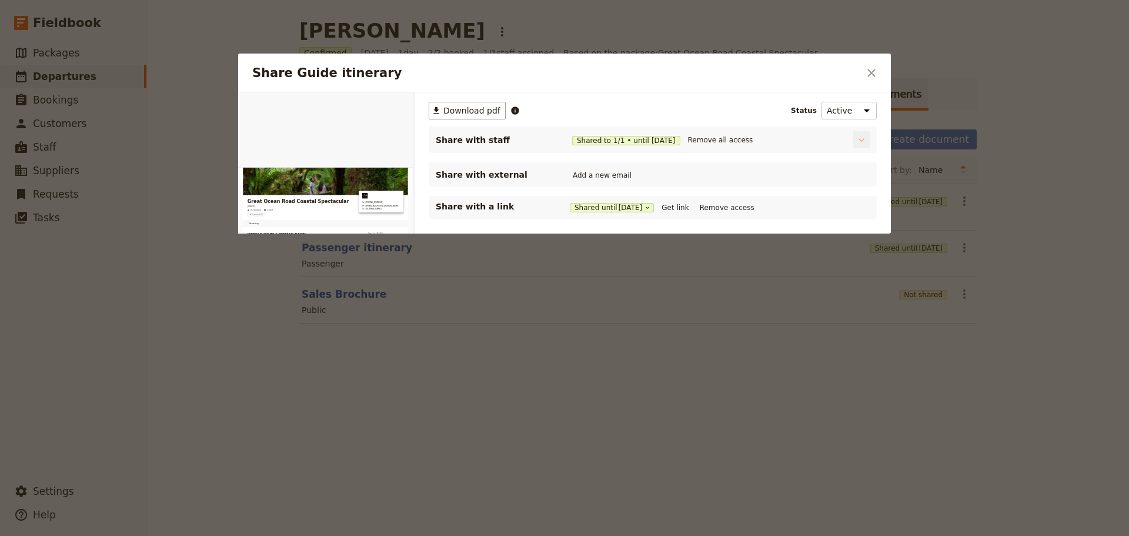
click at [860, 138] on icon "Share Guide itinerary" at bounding box center [862, 140] width 12 height 12
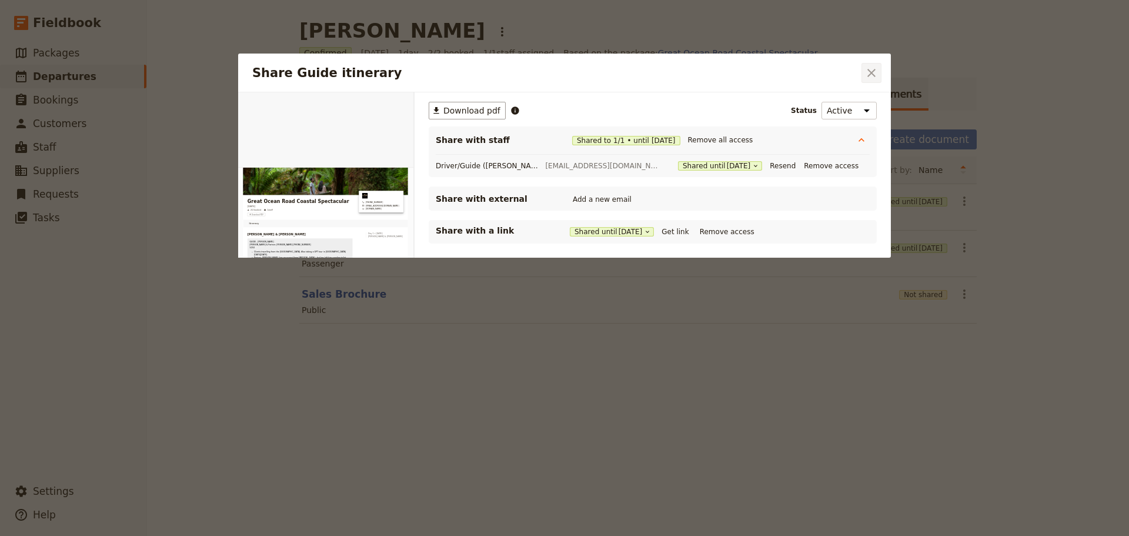
click at [867, 76] on icon "Close dialog" at bounding box center [872, 73] width 14 height 14
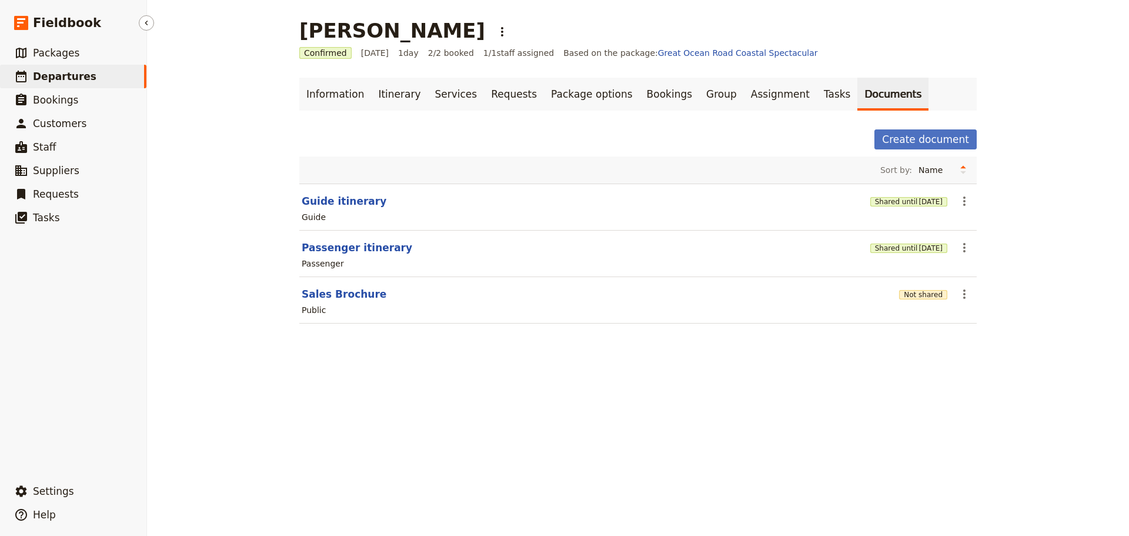
click at [46, 68] on link "​ Departures" at bounding box center [73, 77] width 146 height 24
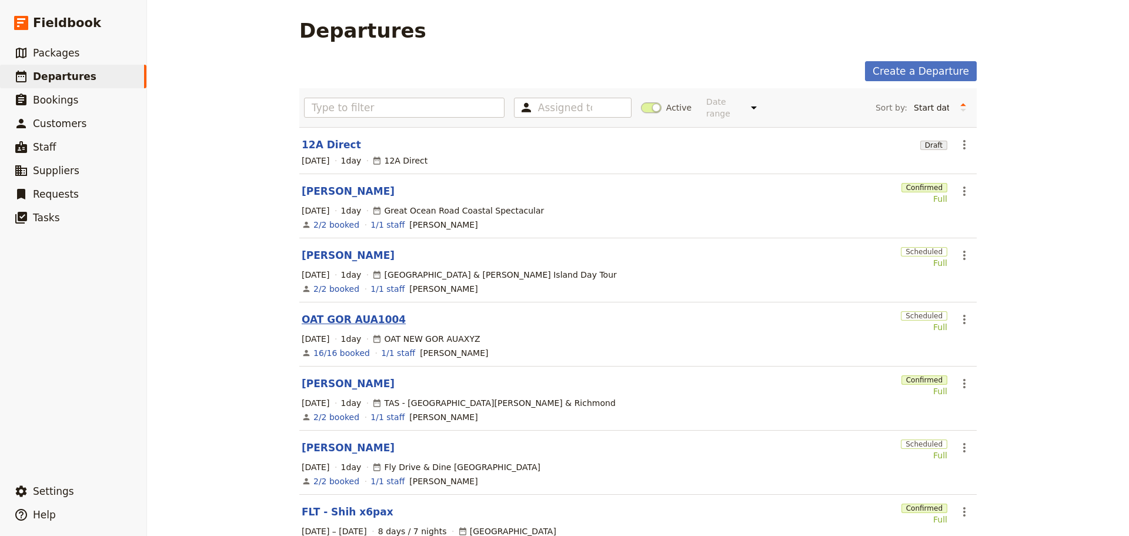
click at [344, 312] on link "OAT GOR AUA1004" at bounding box center [354, 319] width 104 height 14
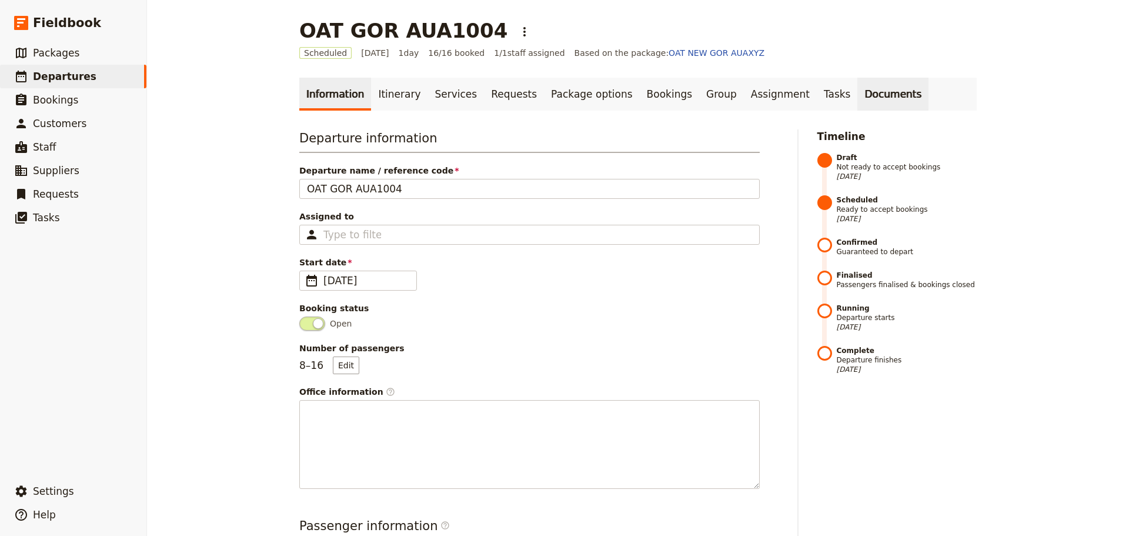
click at [858, 90] on link "Documents" at bounding box center [893, 94] width 71 height 33
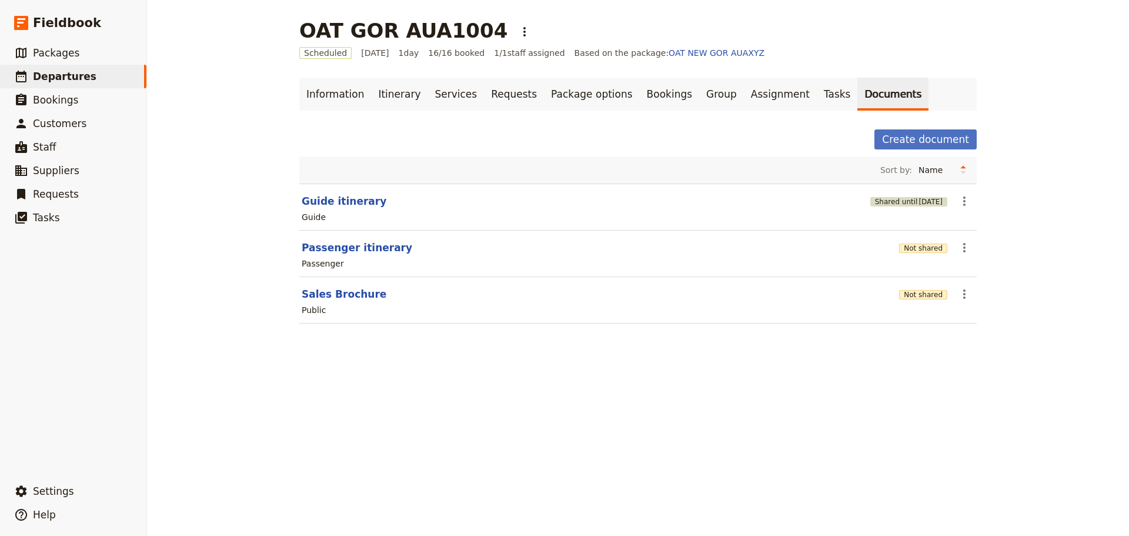
click at [892, 201] on button "Shared until [DATE]" at bounding box center [909, 201] width 77 height 9
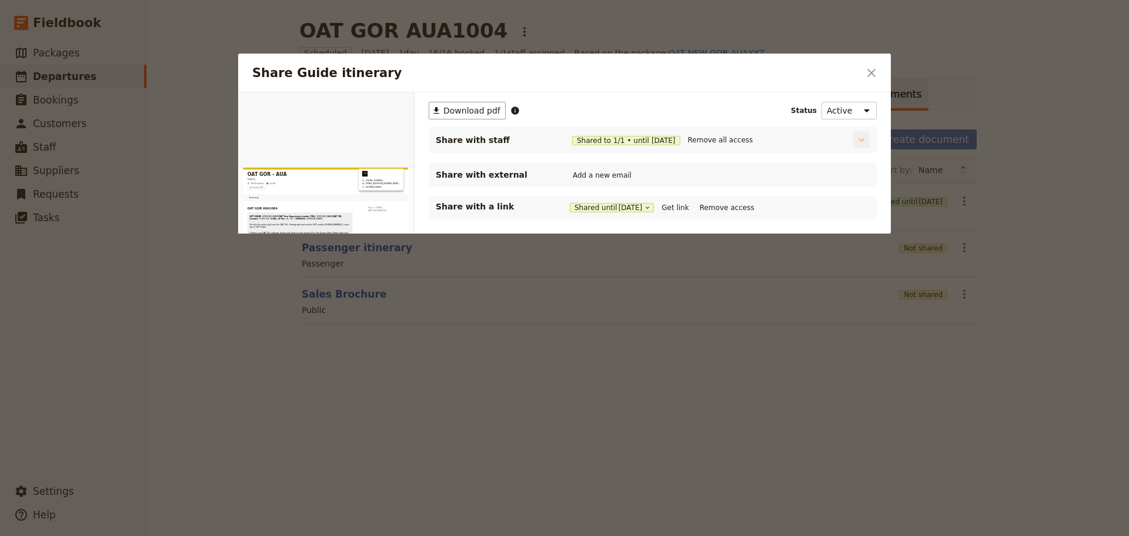
click at [858, 139] on icon "Share Guide itinerary" at bounding box center [862, 140] width 12 height 12
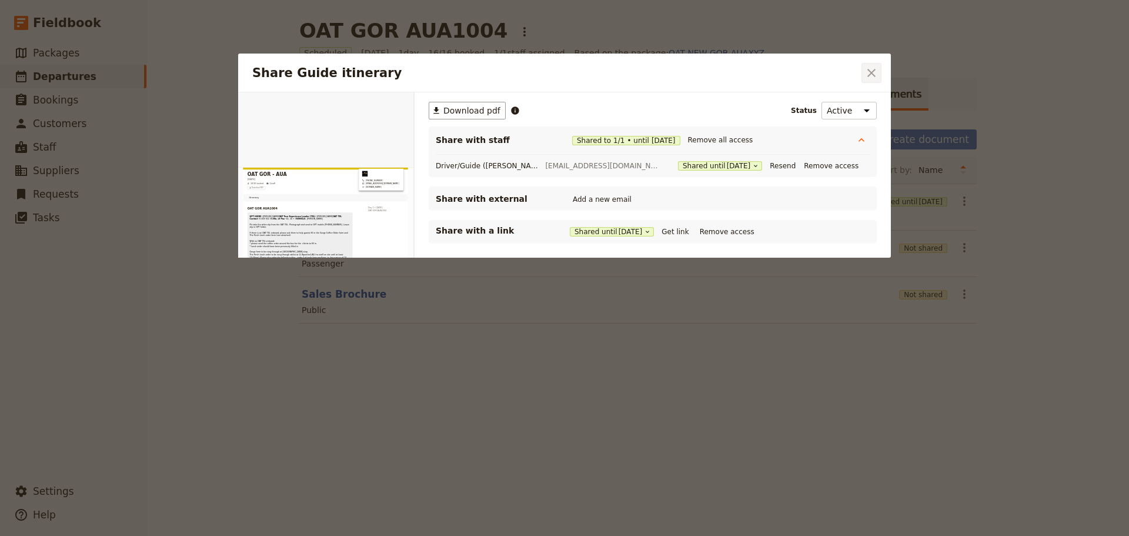
click at [870, 69] on icon "Close dialog" at bounding box center [872, 73] width 14 height 14
